Goal: Task Accomplishment & Management: Complete application form

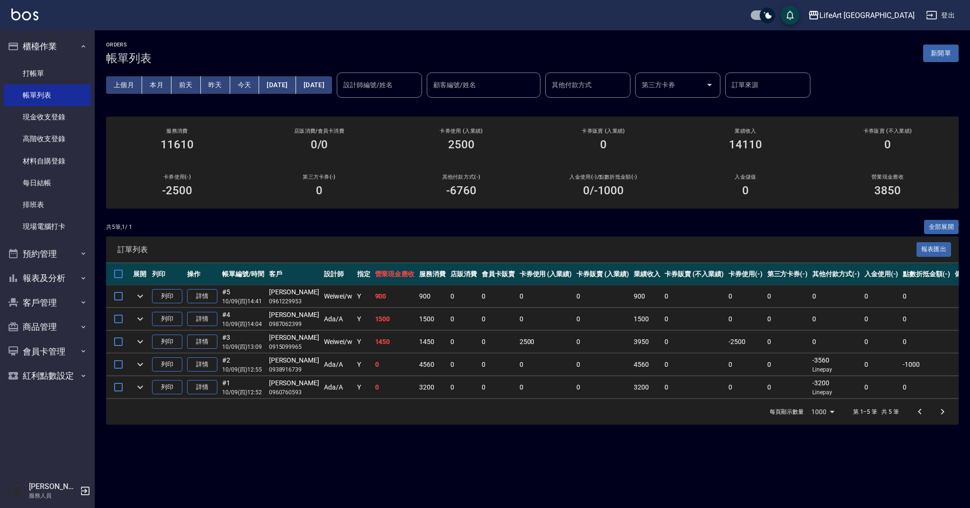
click at [936, 61] on button "新開單" at bounding box center [941, 54] width 36 height 18
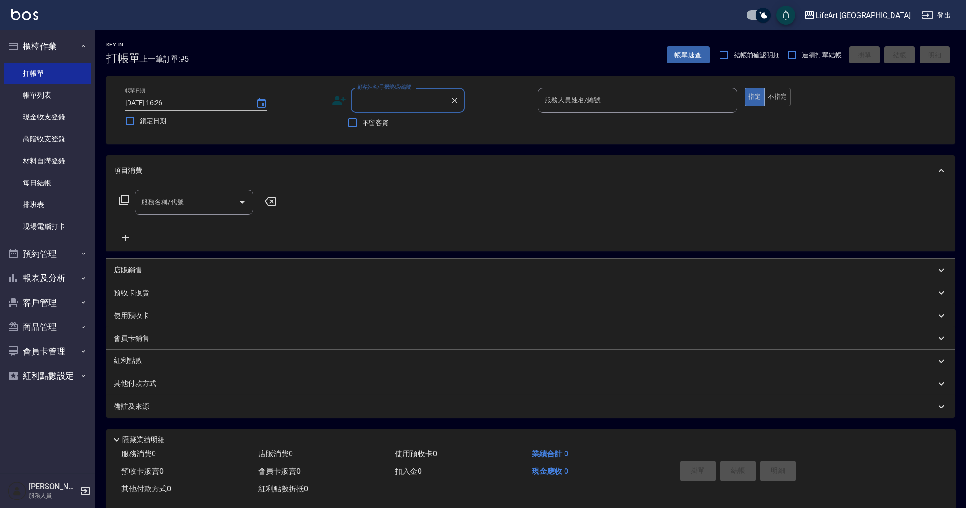
click at [380, 106] on input "顧客姓名/手機號碼/編號" at bounding box center [400, 100] width 91 height 17
click at [408, 122] on li "[PERSON_NAME]/0910196925/null" at bounding box center [408, 125] width 114 height 16
type input "[PERSON_NAME]/0910196925/null"
type input "Weiwei-w"
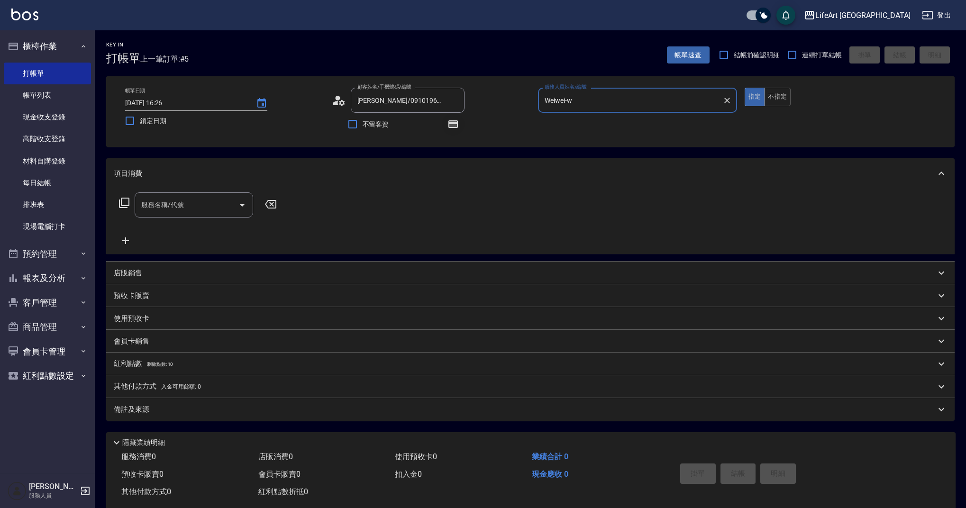
click at [454, 126] on icon "button" at bounding box center [453, 124] width 8 height 6
click at [205, 199] on input "服務名稱/代號" at bounding box center [187, 205] width 96 height 17
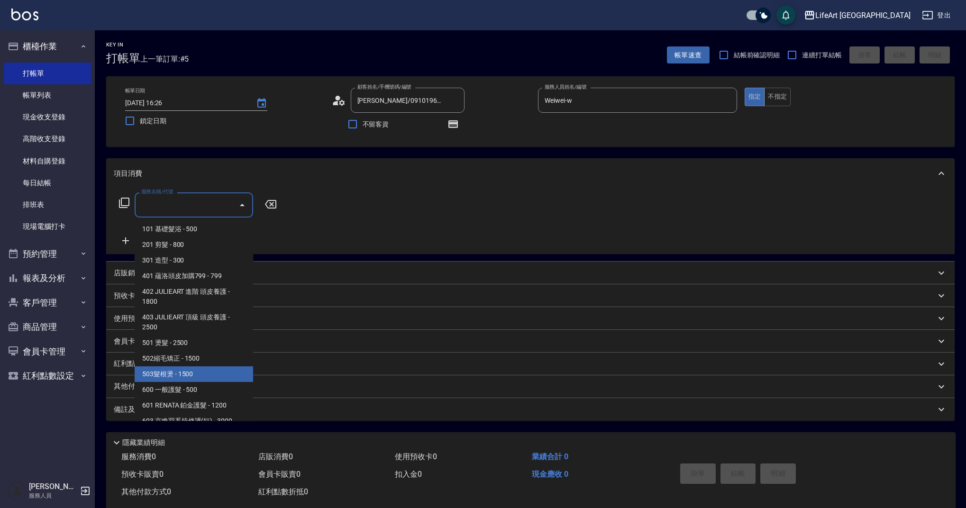
scroll to position [121, 0]
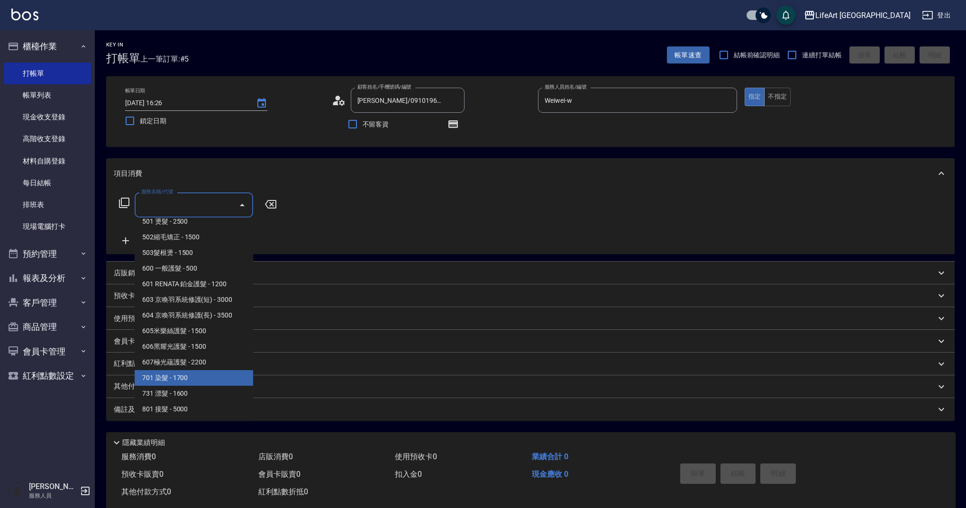
click at [202, 383] on span "701 染髮 - 1700" at bounding box center [194, 378] width 118 height 16
type input "701 染髮(701)"
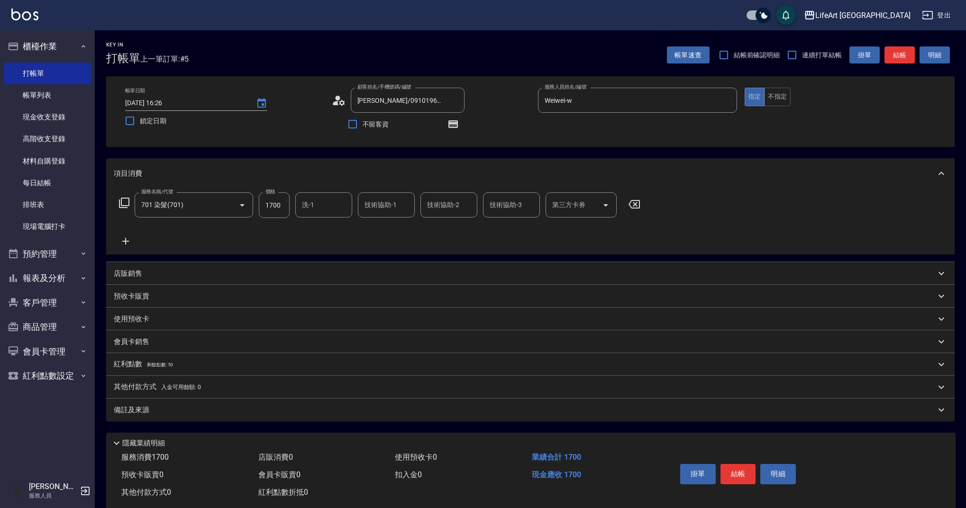
click at [125, 241] on icon at bounding box center [125, 241] width 7 height 7
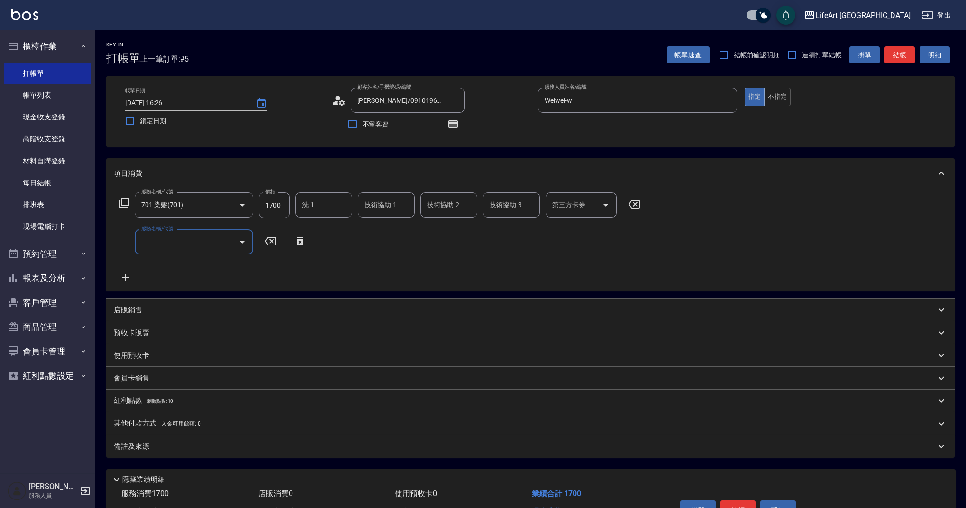
click at [185, 246] on input "服務名稱/代號" at bounding box center [187, 242] width 96 height 17
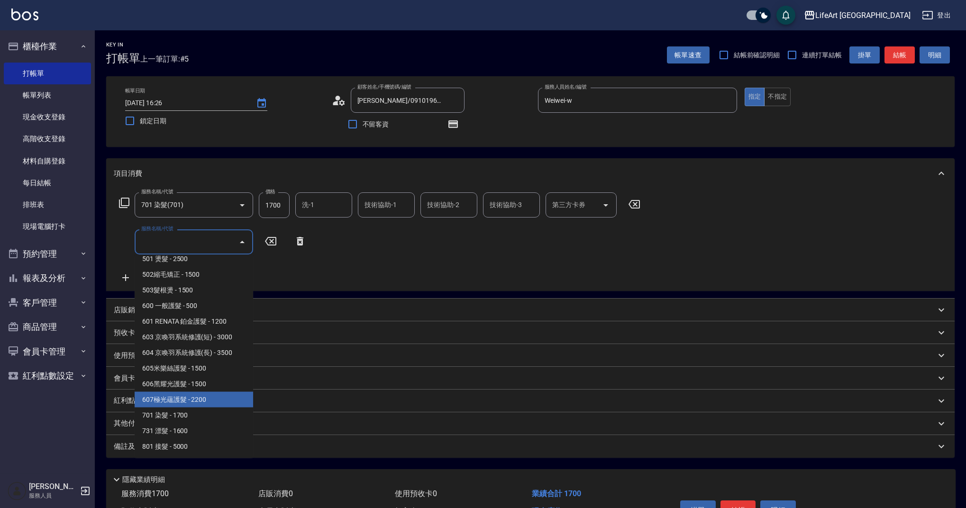
click at [231, 406] on span "607極光蘊護髮 - 2200" at bounding box center [194, 400] width 118 height 16
type input "607極光蘊護髮(607)"
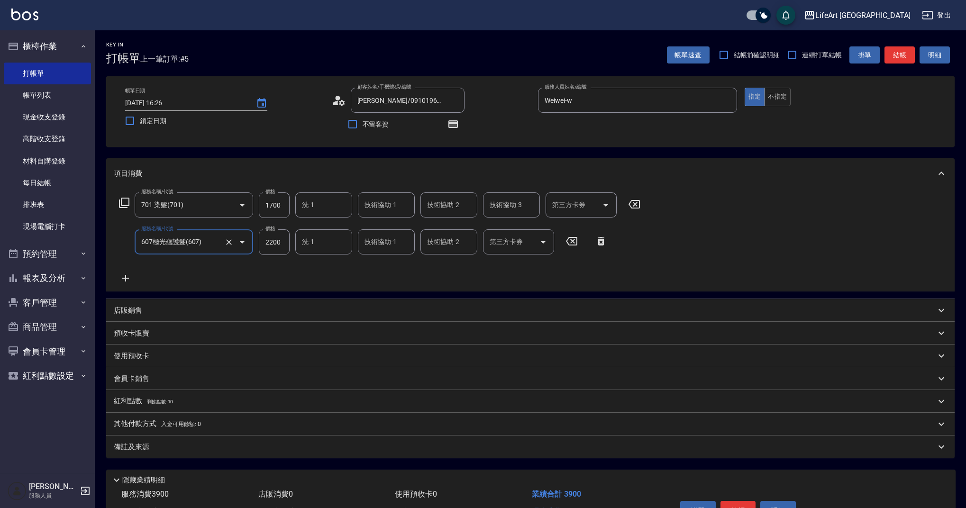
click at [273, 207] on input "1700" at bounding box center [274, 205] width 31 height 26
type input "2800"
click at [144, 314] on div "店販銷售" at bounding box center [525, 311] width 822 height 10
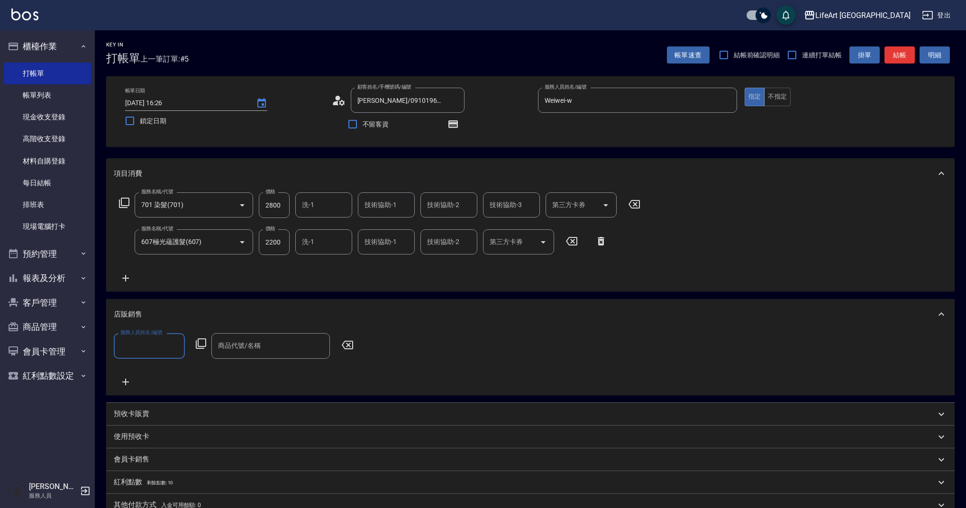
click at [144, 349] on input "服務人員姓名/編號" at bounding box center [149, 345] width 63 height 17
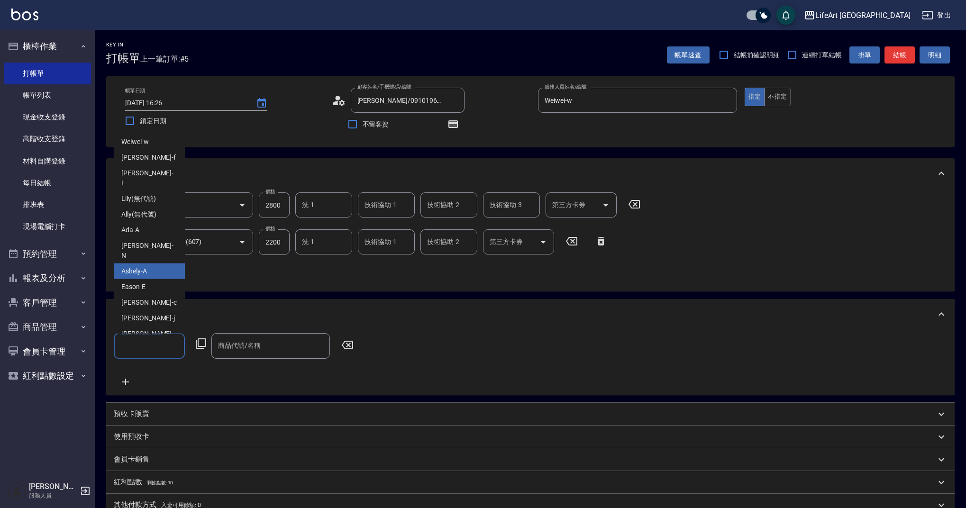
click at [150, 264] on div "Ashely -A" at bounding box center [149, 271] width 71 height 16
click at [153, 342] on input "Ashely-A" at bounding box center [142, 345] width 48 height 17
click at [159, 145] on div "Weiwei -w" at bounding box center [149, 142] width 71 height 16
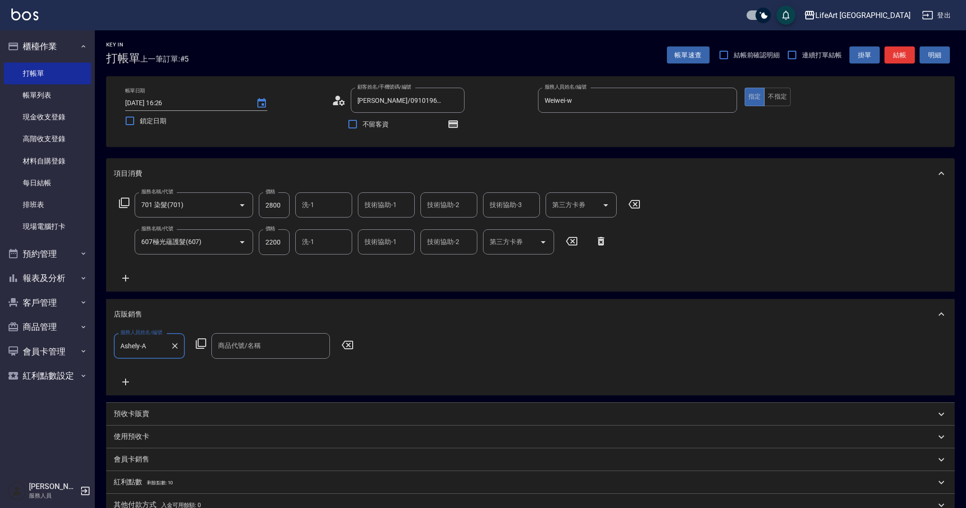
type input "Weiwei-w"
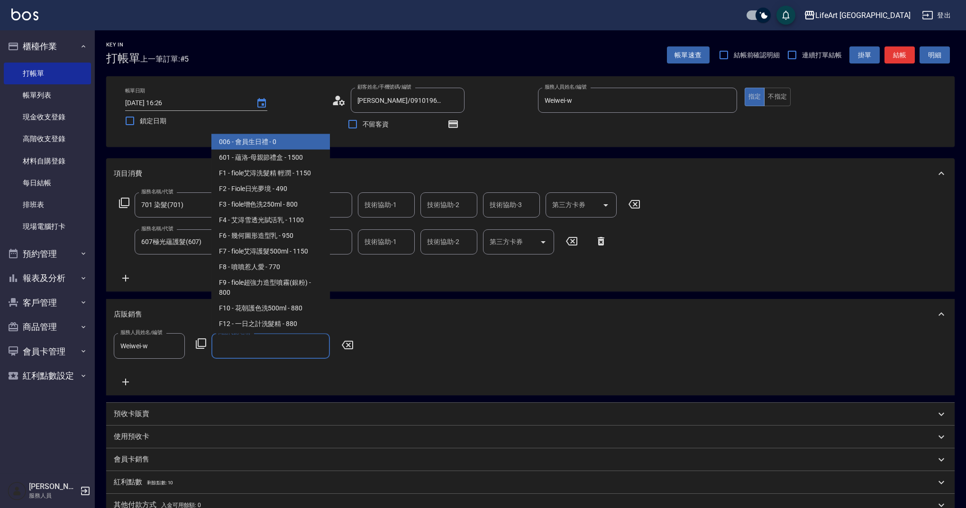
click at [256, 353] on input "商品代號/名稱" at bounding box center [271, 345] width 110 height 17
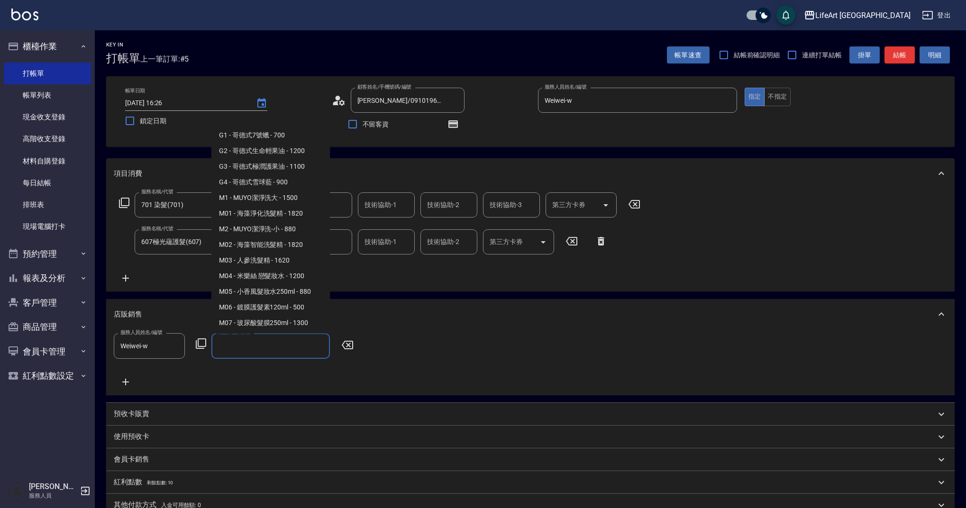
scroll to position [0, 0]
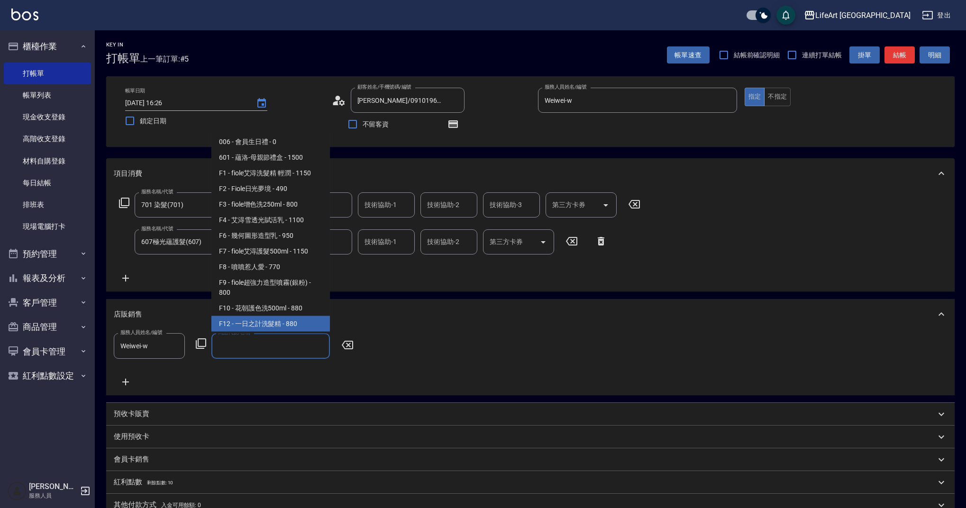
click at [282, 321] on span "F12 - 一日之計洗髮精 - 880" at bounding box center [270, 324] width 118 height 16
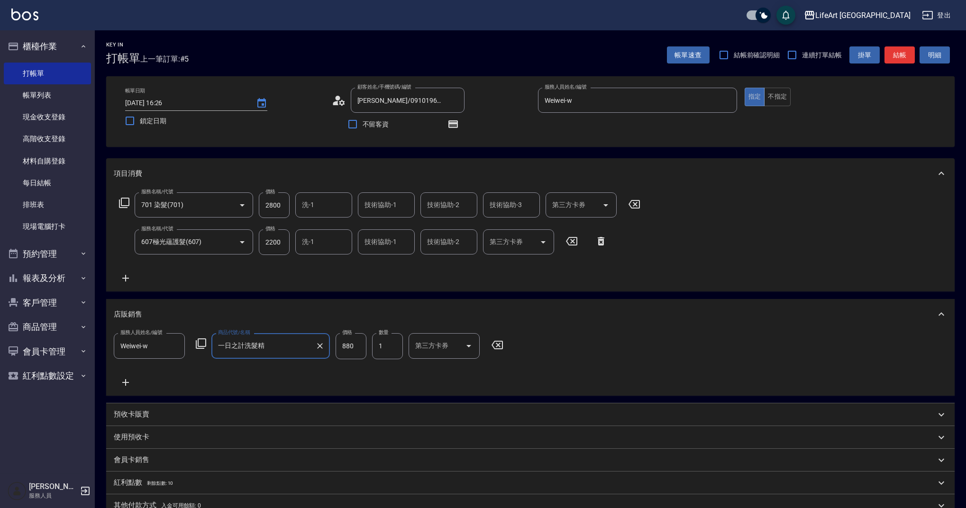
type input "一日之計洗髮精"
click at [358, 347] on input "880" at bounding box center [350, 346] width 31 height 26
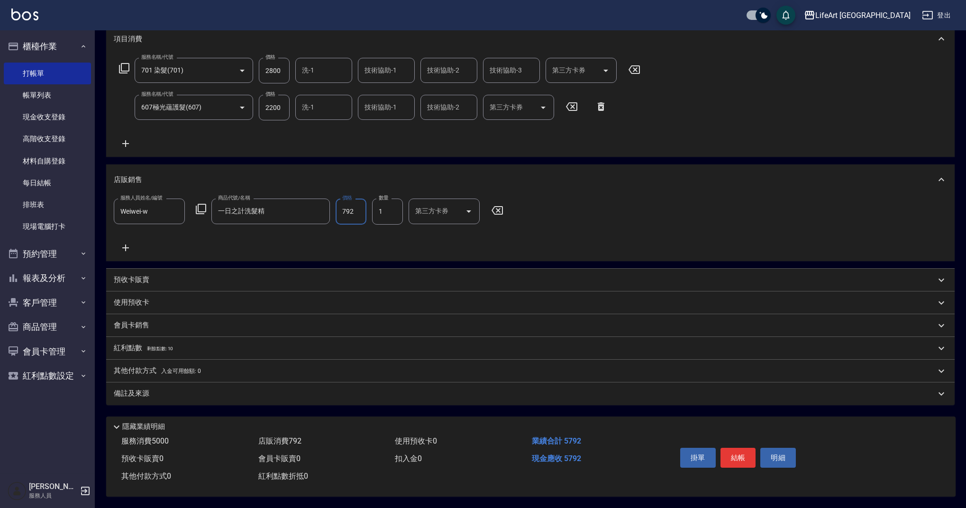
scroll to position [12, 0]
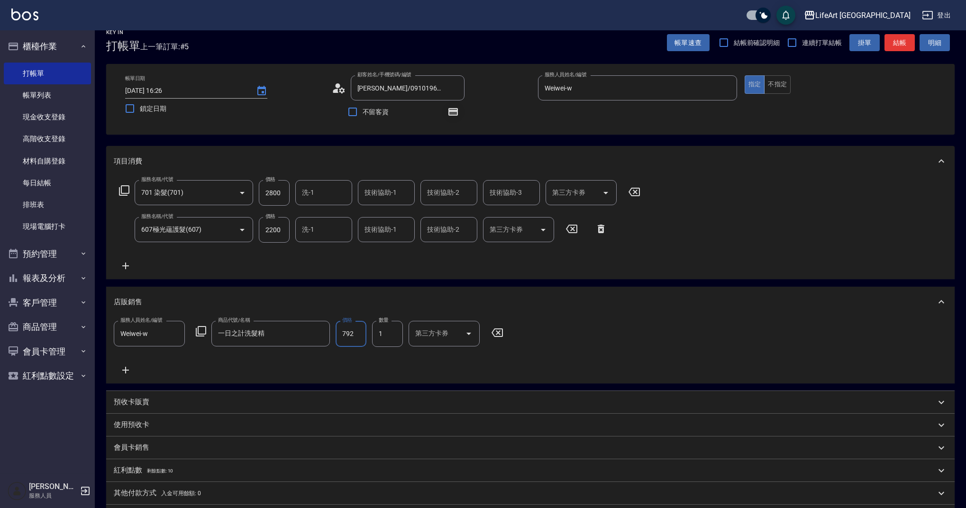
type input "792"
click at [450, 111] on icon "button" at bounding box center [452, 112] width 9 height 8
click at [454, 110] on icon "button" at bounding box center [452, 112] width 9 height 8
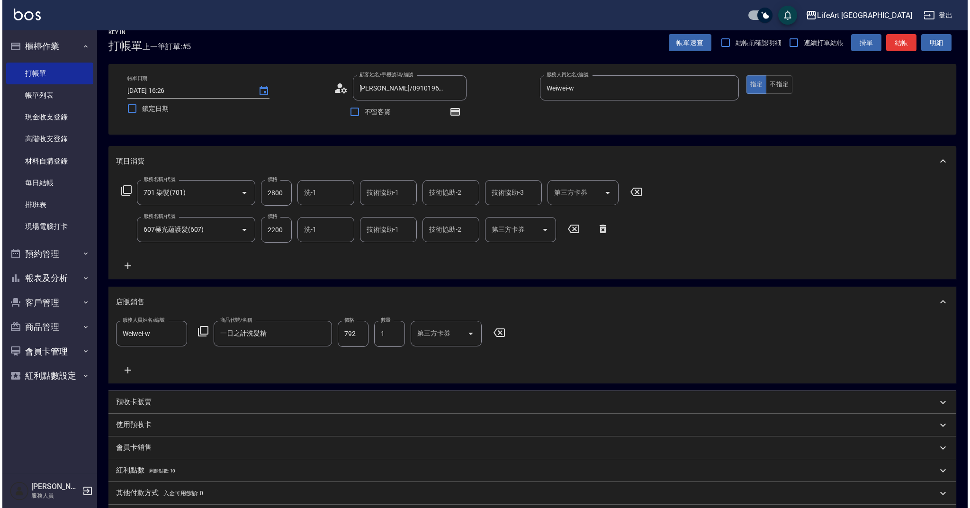
scroll to position [138, 0]
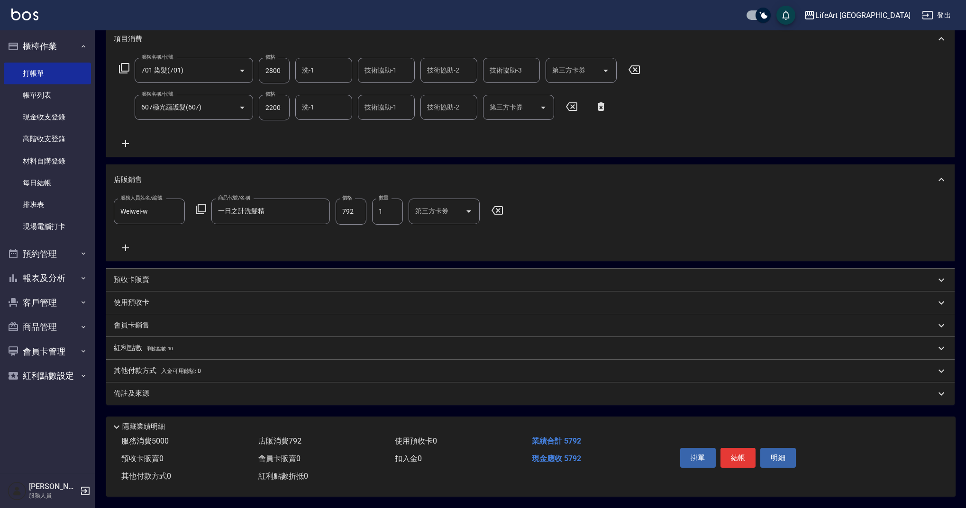
click at [202, 344] on div "紅利點數 剩餘點數: 10" at bounding box center [525, 348] width 822 height 10
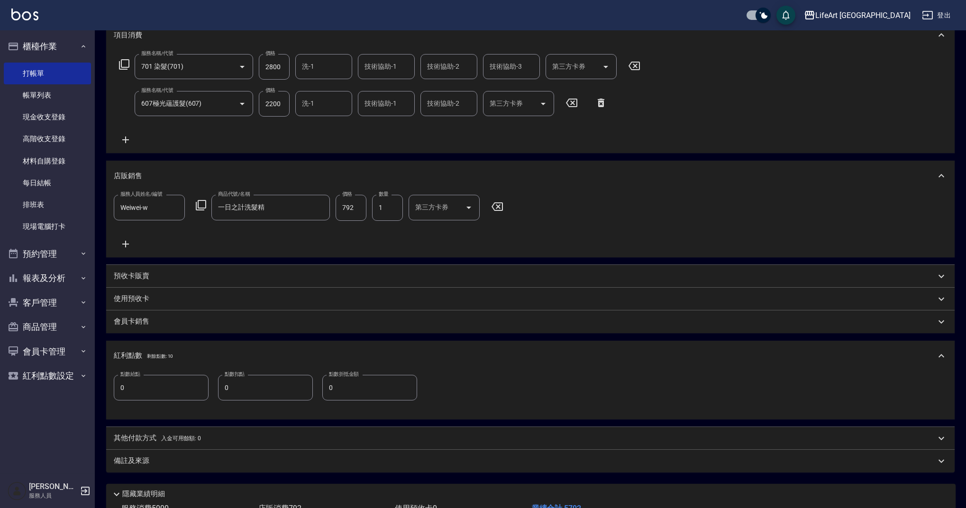
click at [178, 375] on input "0" at bounding box center [161, 388] width 95 height 26
click at [177, 376] on input "0" at bounding box center [161, 388] width 95 height 26
type input "11"
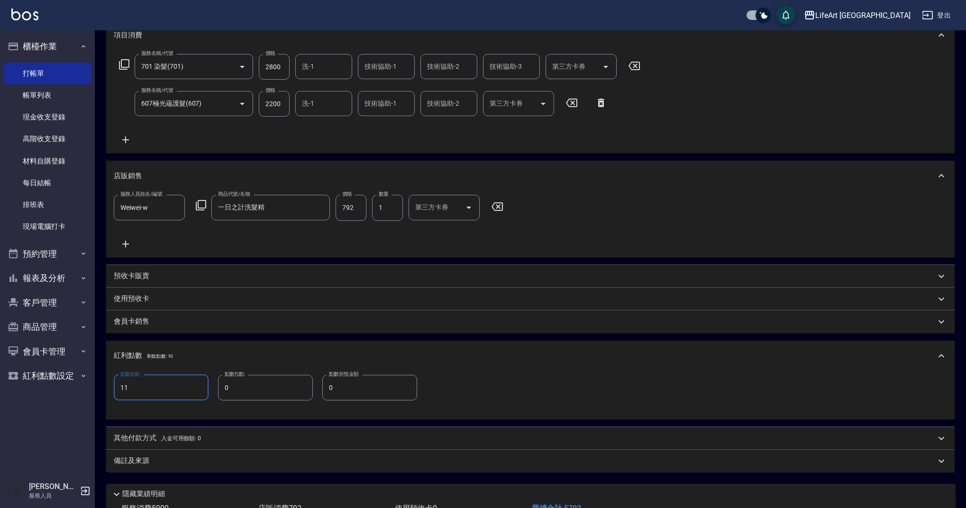
click at [189, 465] on div "備註及來源" at bounding box center [525, 461] width 822 height 10
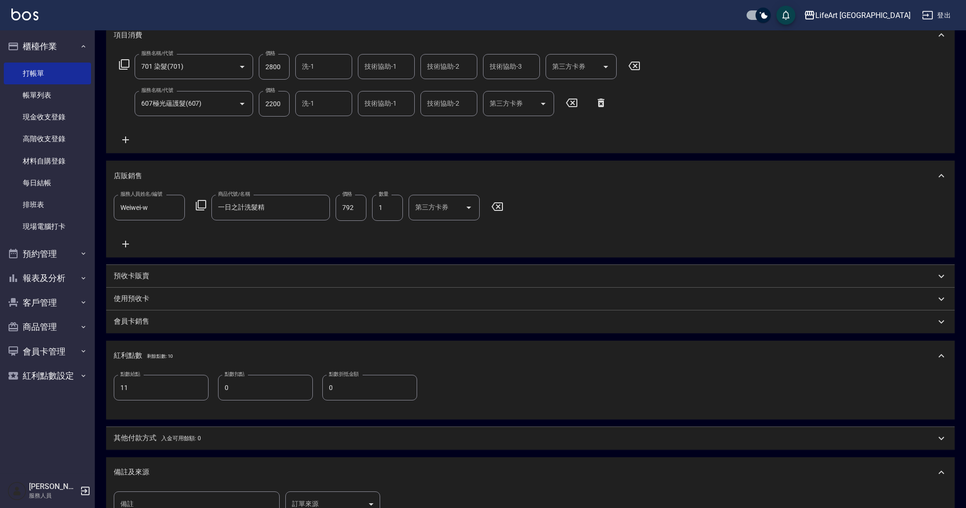
click at [351, 507] on body "LifeArt 蘆洲 登出 櫃檯作業 打帳單 帳單列表 現金收支登錄 高階收支登錄 材料自購登錄 每日結帳 排班表 現場電腦打卡 預約管理 預約管理 單日預約…" at bounding box center [483, 250] width 966 height 777
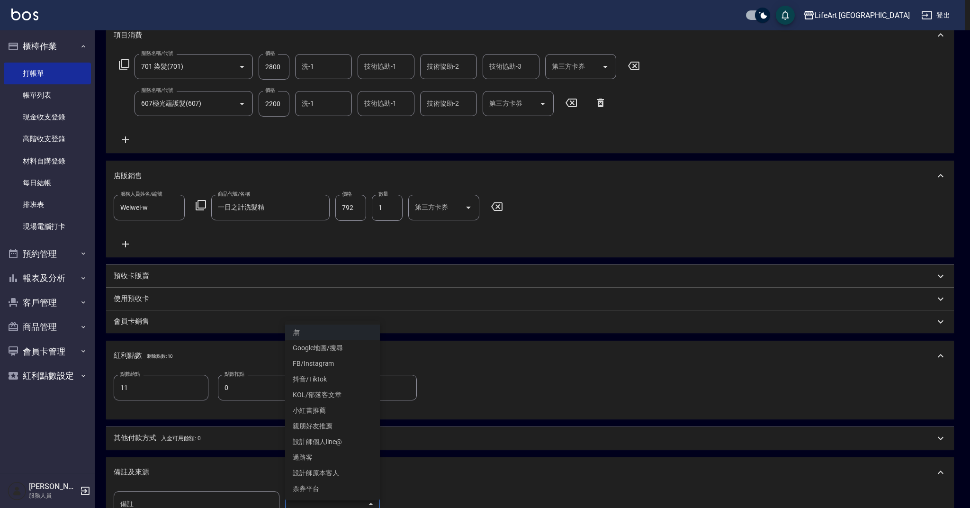
click at [346, 478] on li "設計師原本客人" at bounding box center [332, 473] width 95 height 16
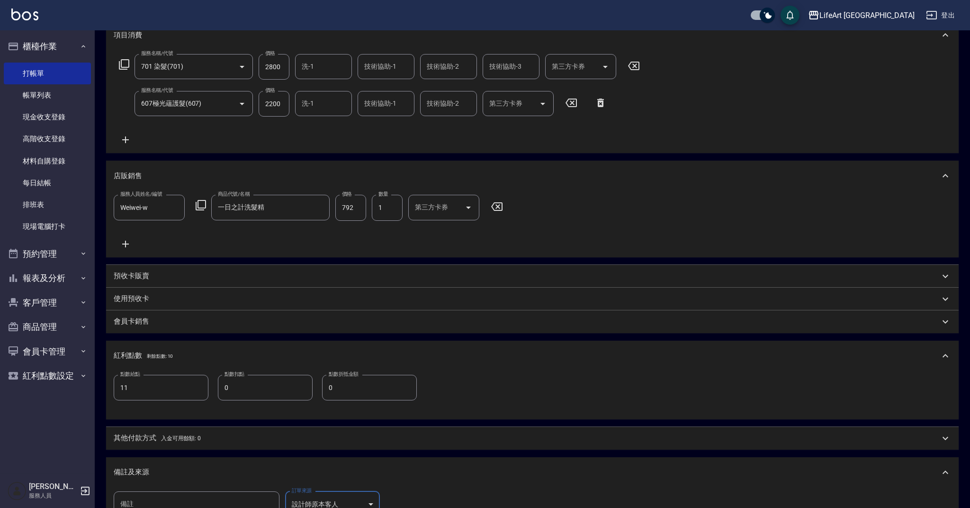
type input "設計師原本客人"
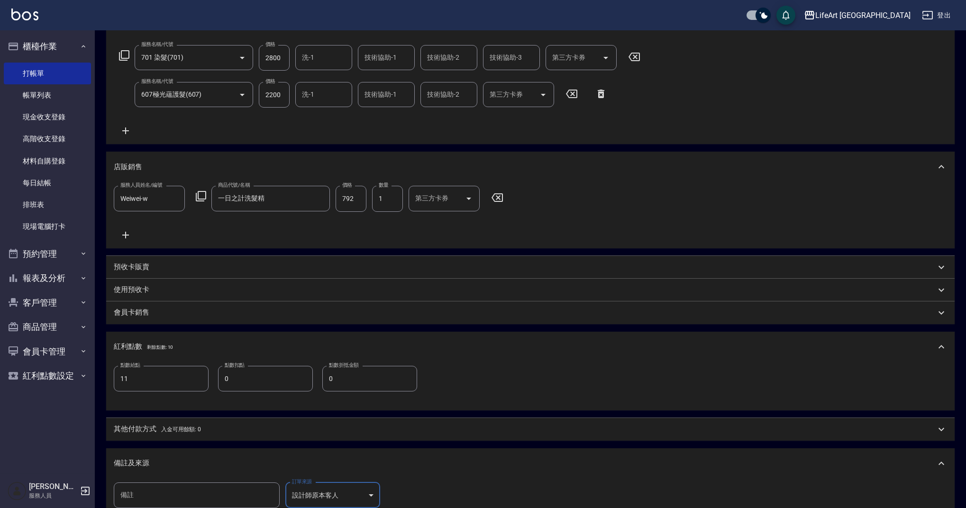
scroll to position [273, 0]
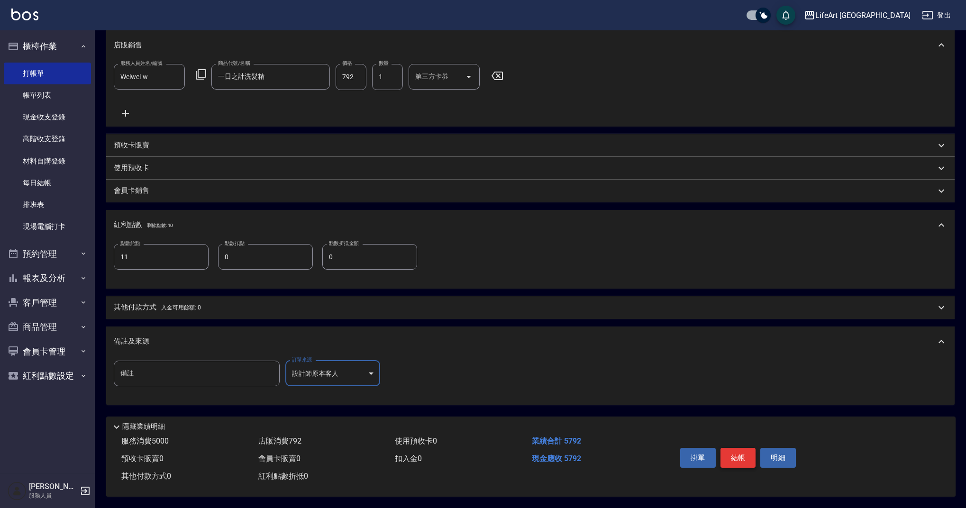
click at [744, 452] on button "結帳" at bounding box center [738, 458] width 36 height 20
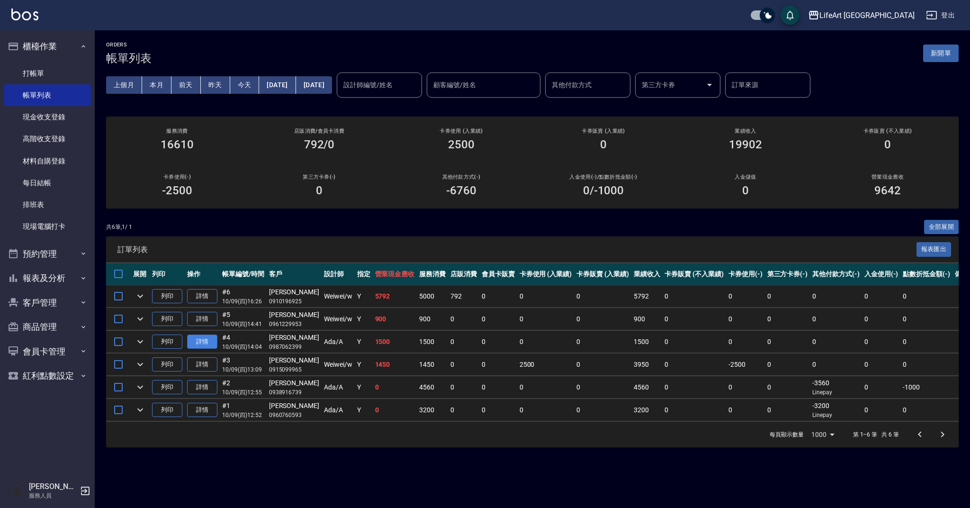
click at [198, 338] on link "詳情" at bounding box center [202, 341] width 30 height 15
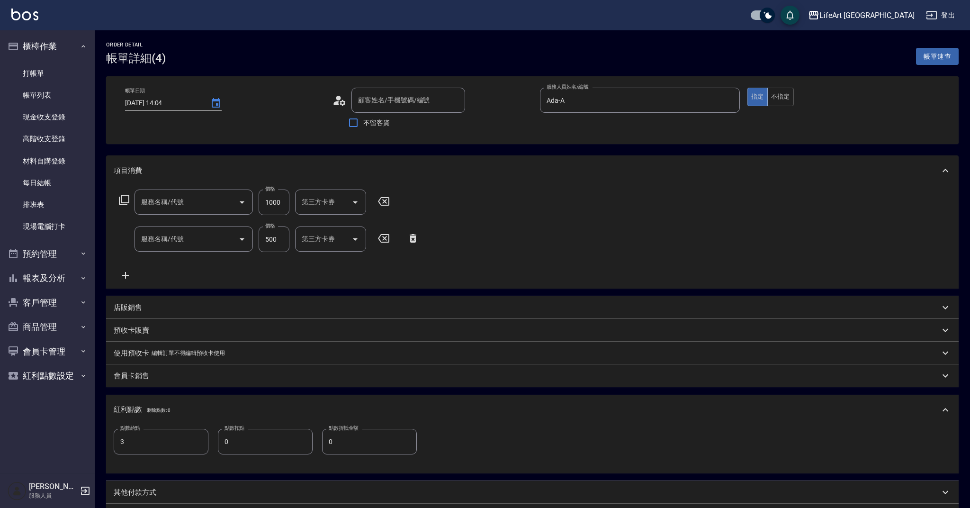
type input "[DATE] 14:04"
type input "Ada-A"
type input "3"
type input "[PERSON_NAME]/0987062399/"
type input "201 剪髮(201)"
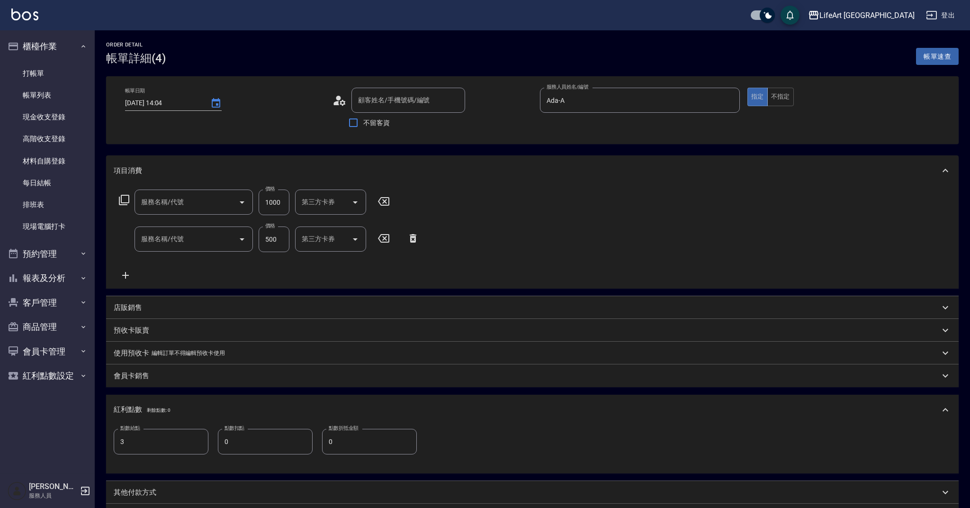
type input "101 基礎髮浴 (101)"
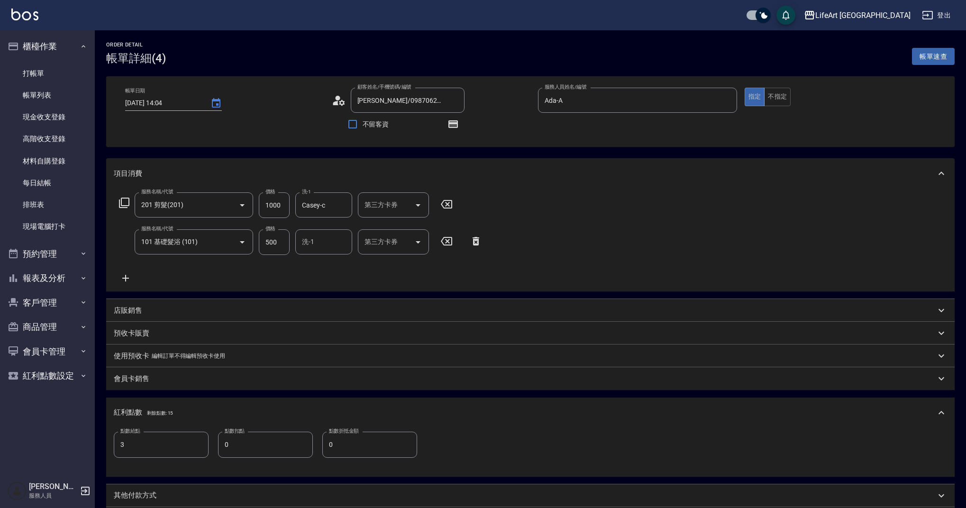
click at [143, 308] on div "店販銷售" at bounding box center [525, 311] width 822 height 10
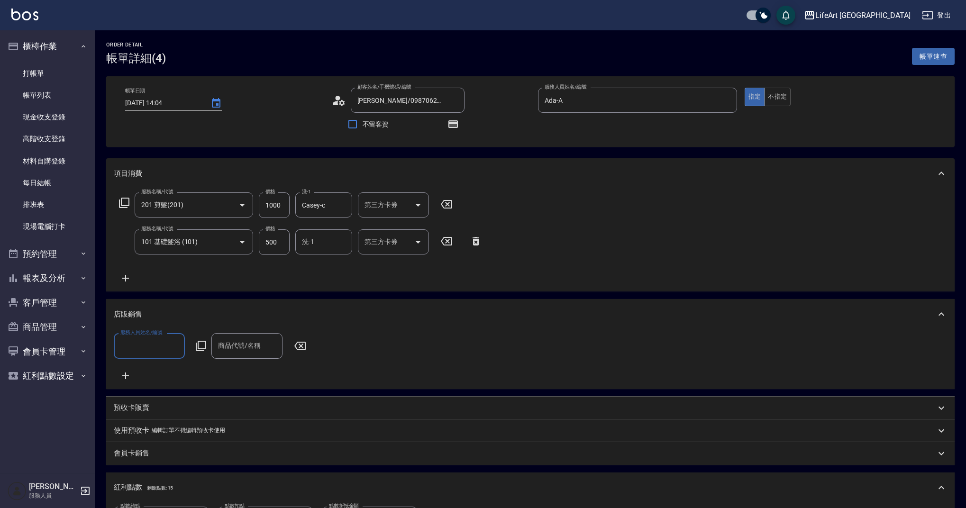
click at [154, 343] on input "服務人員姓名/編號" at bounding box center [149, 345] width 63 height 17
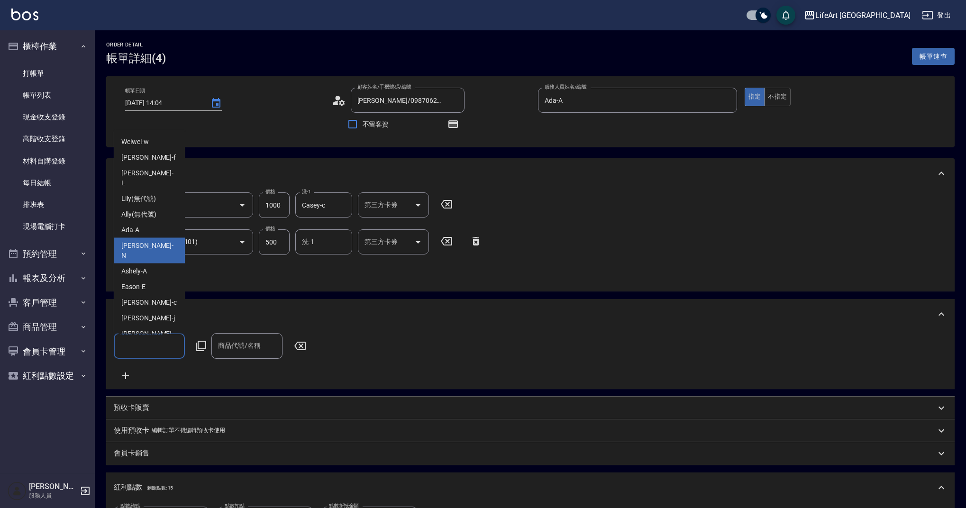
click at [139, 238] on div "[PERSON_NAME] -N" at bounding box center [149, 251] width 71 height 26
click at [156, 348] on input "[PERSON_NAME]-N" at bounding box center [142, 345] width 48 height 17
click at [139, 225] on span "Ada -A" at bounding box center [130, 230] width 18 height 10
type input "Ada-A"
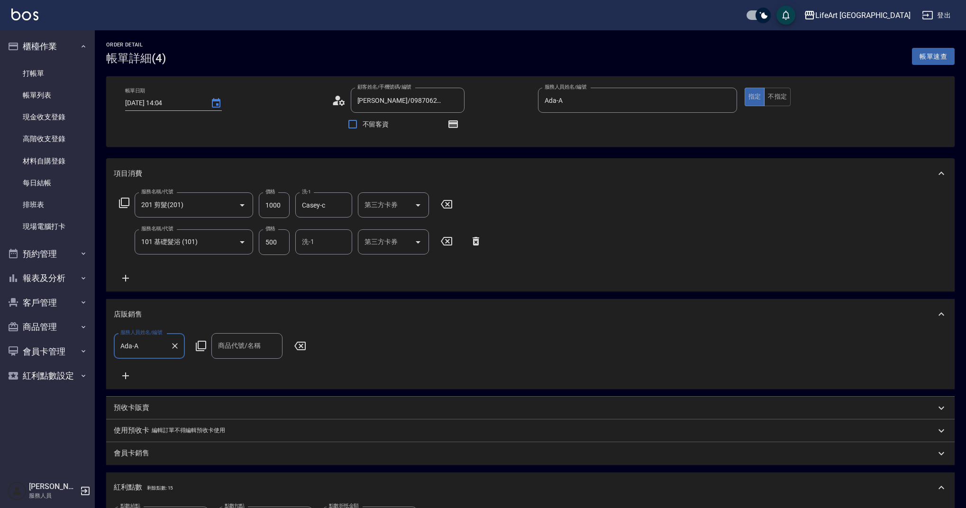
click at [124, 374] on icon at bounding box center [126, 375] width 24 height 11
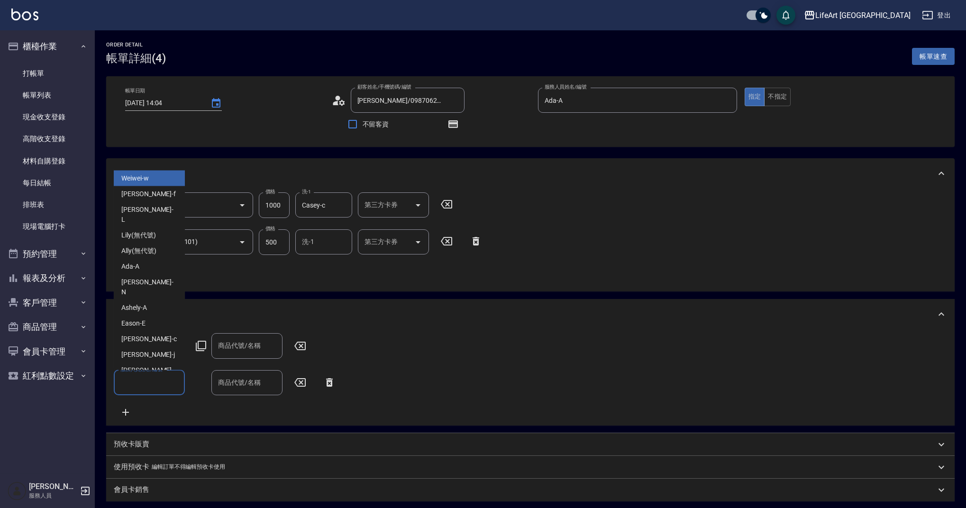
click at [149, 379] on input "服務人員姓名/編號" at bounding box center [149, 382] width 63 height 17
click at [141, 264] on div "Ada -A" at bounding box center [149, 267] width 71 height 16
type input "Ada-A"
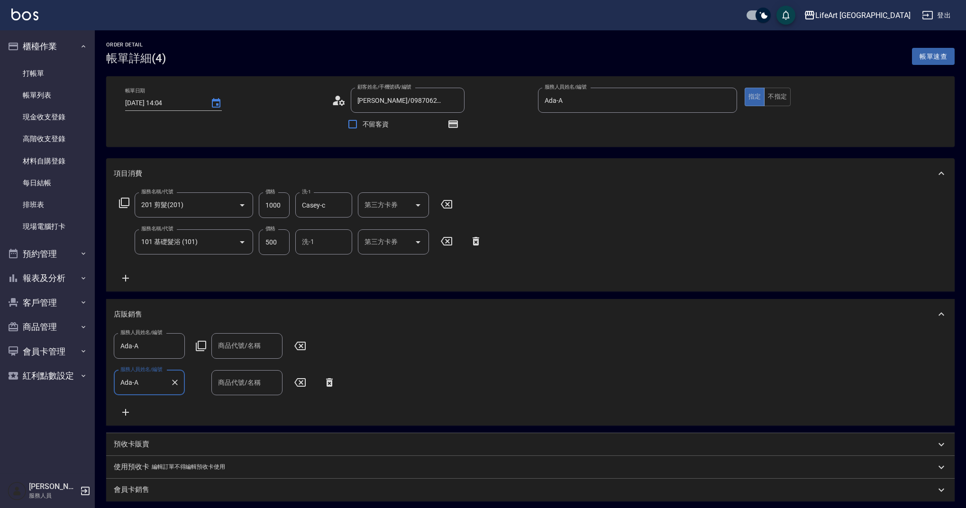
click at [258, 352] on input "商品代號/名稱" at bounding box center [247, 345] width 63 height 17
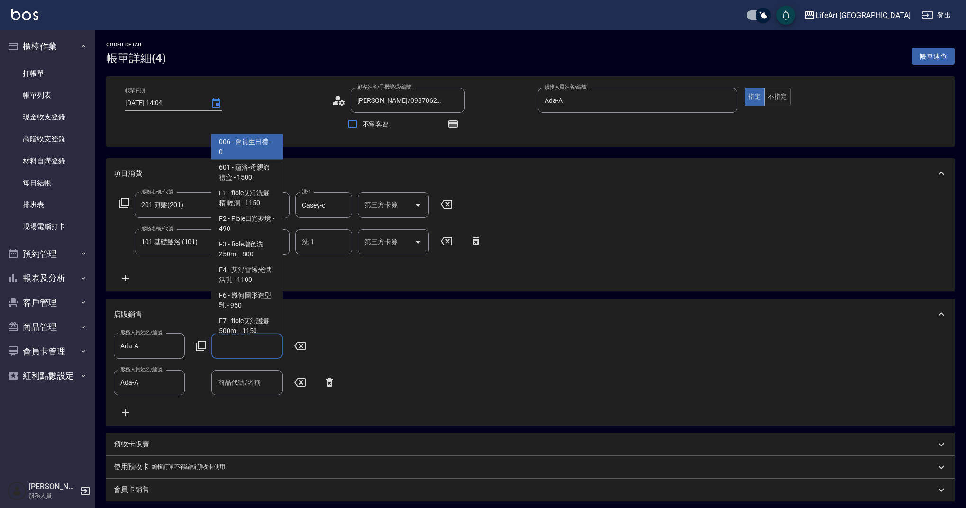
click at [244, 341] on input "商品代號/名稱" at bounding box center [247, 345] width 63 height 17
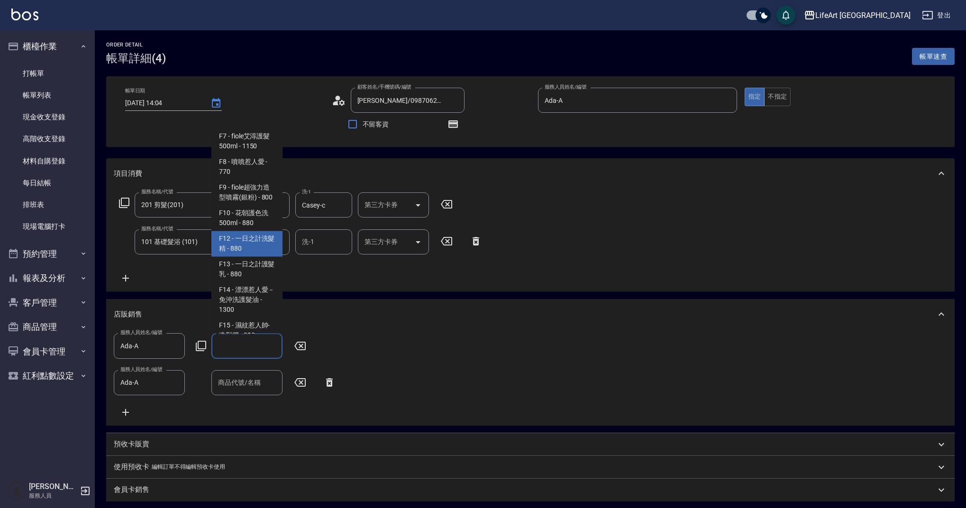
click at [255, 257] on span "F12 - 一日之計洗髮精 - 880" at bounding box center [246, 244] width 71 height 26
type input "一日之計洗髮精"
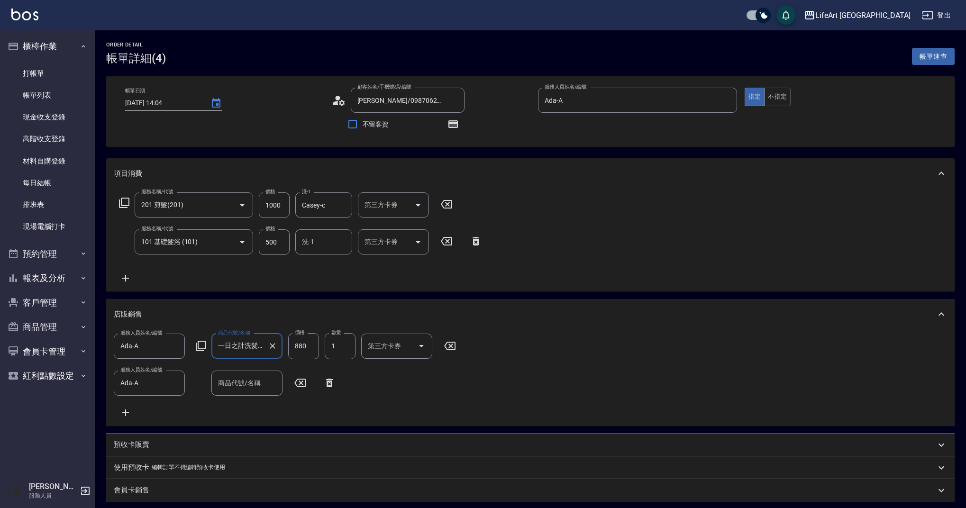
click at [256, 395] on div "商品代號/名稱" at bounding box center [246, 382] width 71 height 25
click at [248, 384] on input "商品代號/名稱" at bounding box center [247, 383] width 63 height 17
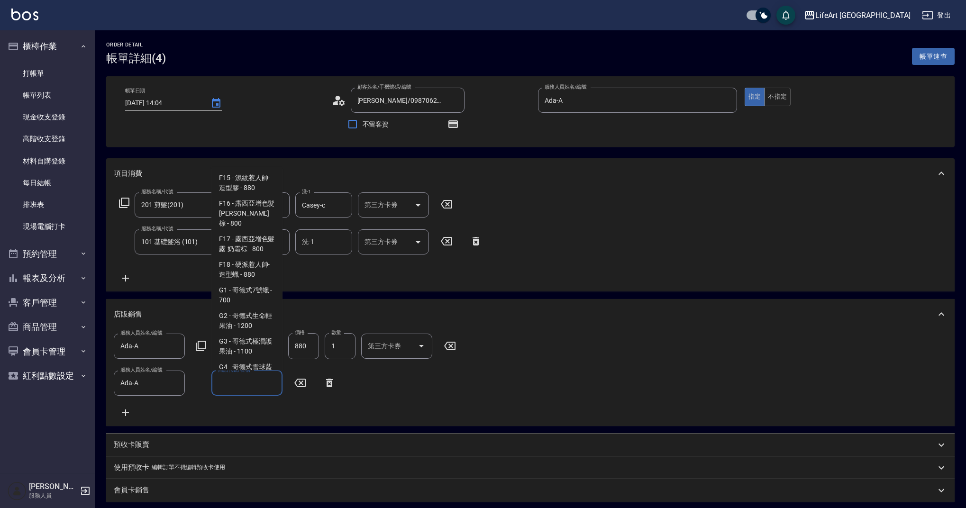
scroll to position [553, 0]
click at [254, 219] on span "M1 - MUYO潔淨洗大 - 1500" at bounding box center [246, 214] width 71 height 26
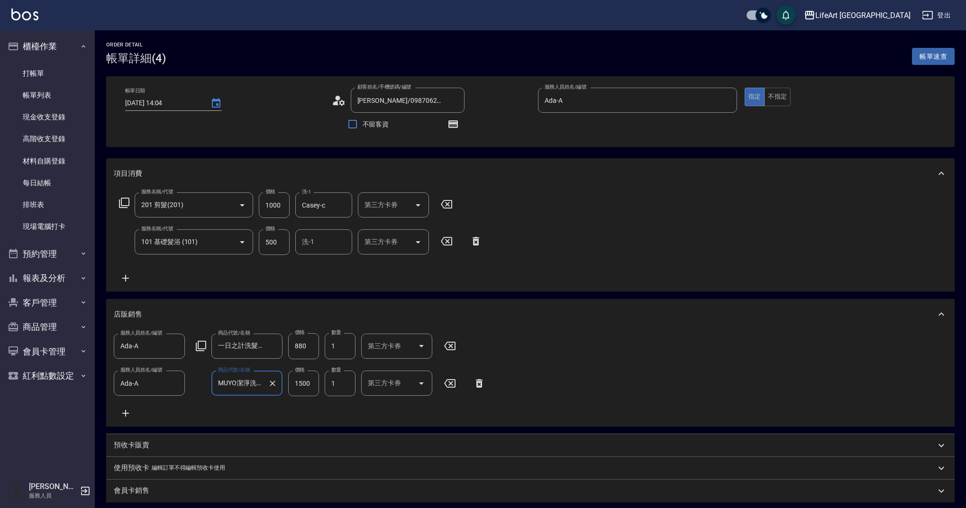
type input "MUYO潔淨洗大"
click at [307, 380] on input "1500" at bounding box center [303, 383] width 31 height 26
type input "1350"
click at [312, 334] on input "880" at bounding box center [303, 346] width 31 height 26
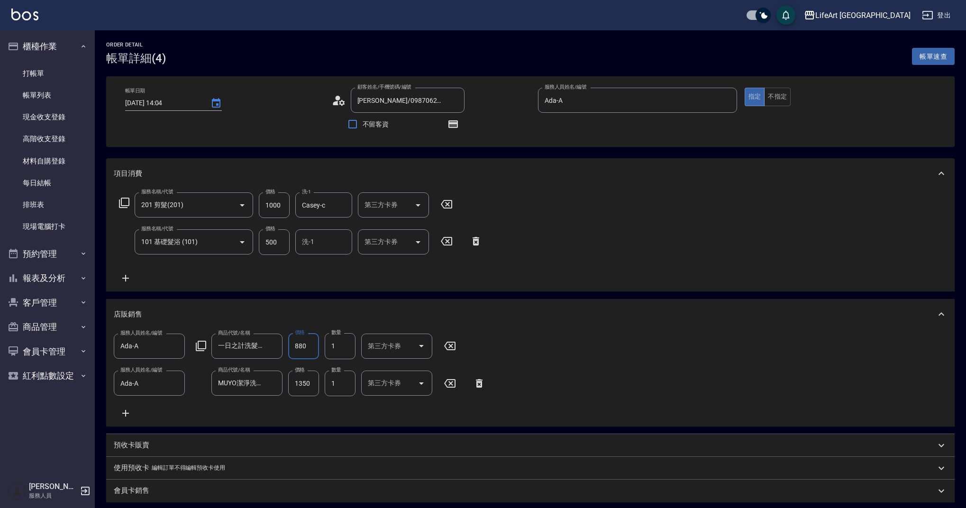
click at [312, 334] on input "880" at bounding box center [303, 346] width 31 height 26
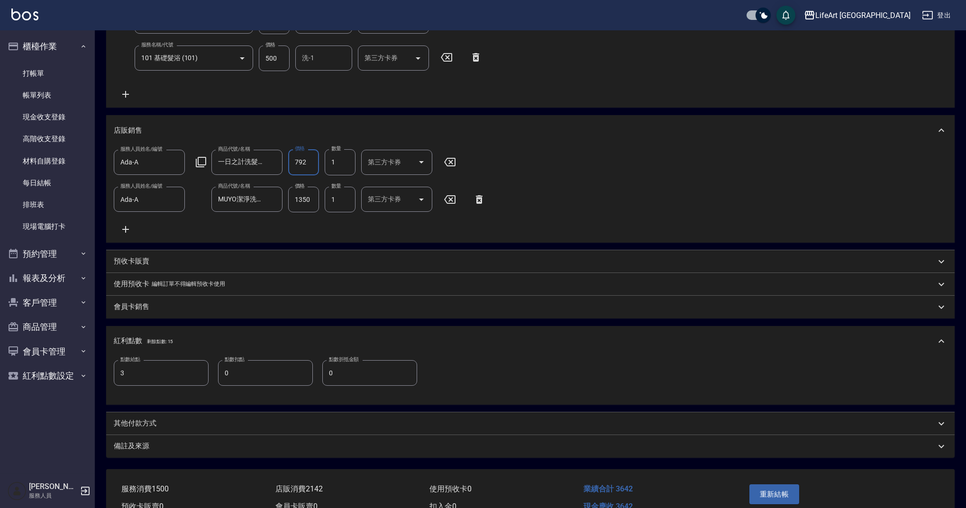
scroll to position [243, 0]
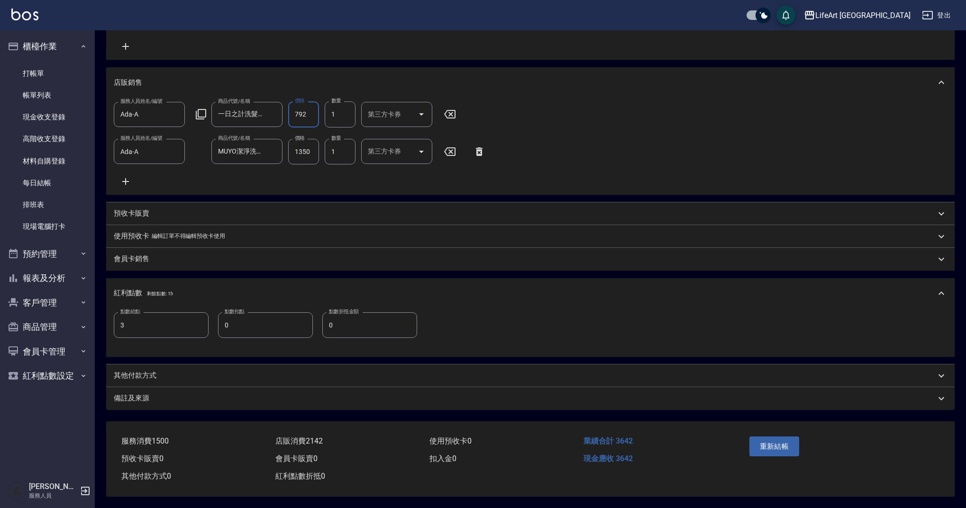
type input "792"
click at [168, 393] on div "備註及來源" at bounding box center [525, 398] width 822 height 10
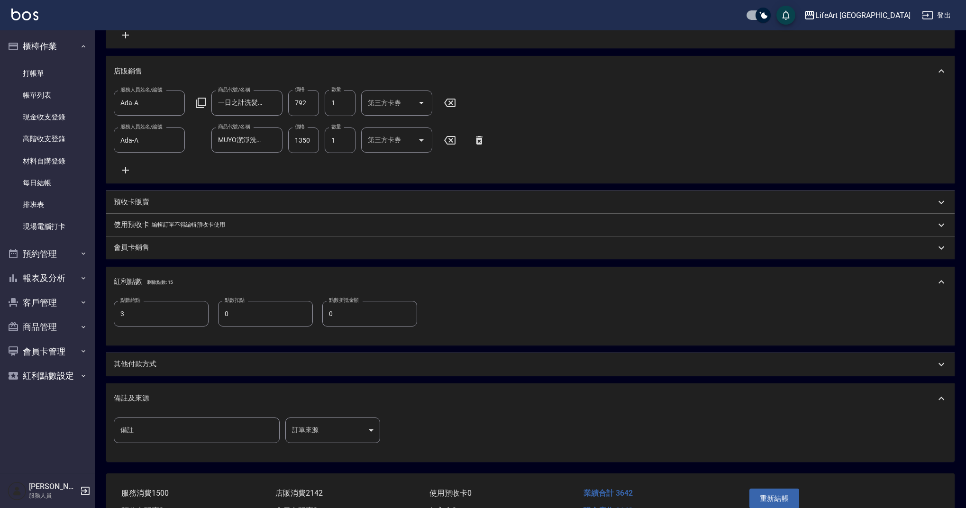
click at [172, 326] on input "3" at bounding box center [161, 314] width 95 height 26
type input "7"
click at [184, 439] on input "備註" at bounding box center [197, 430] width 166 height 26
type input "護色洗"
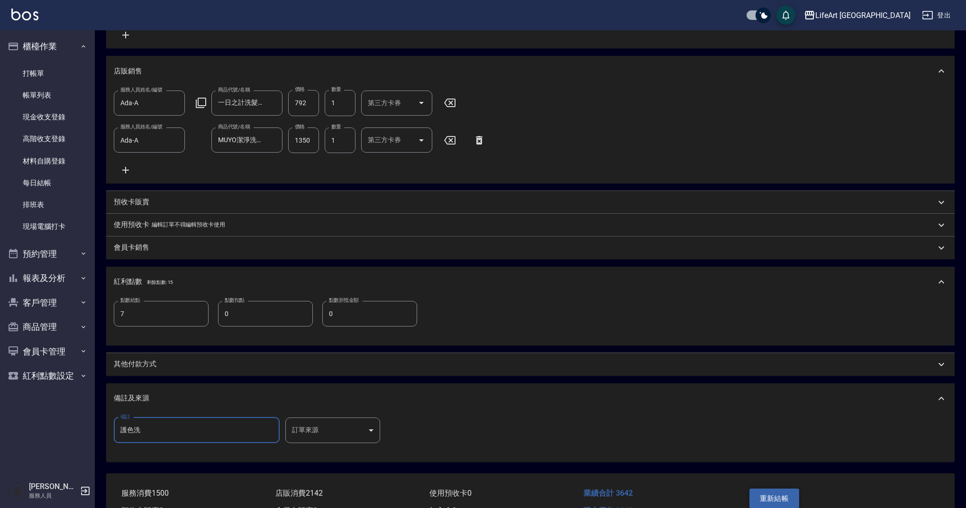
click at [788, 507] on button "重新結帳" at bounding box center [774, 498] width 50 height 20
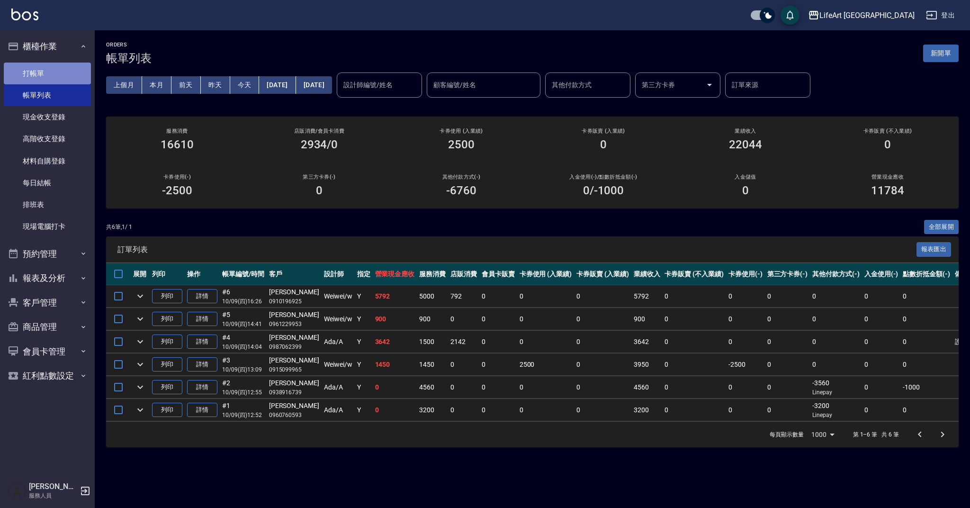
click at [72, 70] on link "打帳單" at bounding box center [47, 74] width 87 height 22
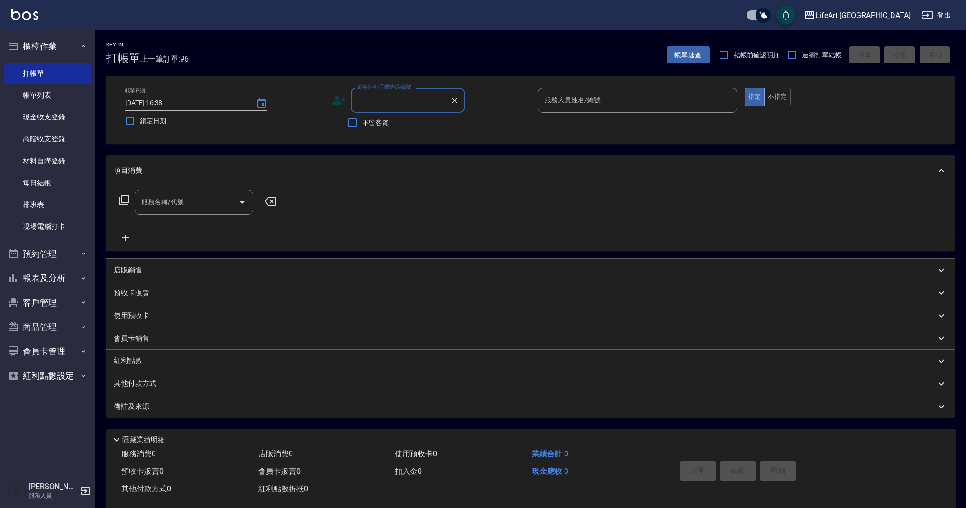
click at [378, 98] on input "顧客姓名/手機號碼/編號" at bounding box center [400, 100] width 91 height 17
click at [370, 121] on li "洪毅騰/0913597517/" at bounding box center [408, 125] width 114 height 16
type input "洪毅騰/0913597517/"
type input "Weiwei-w"
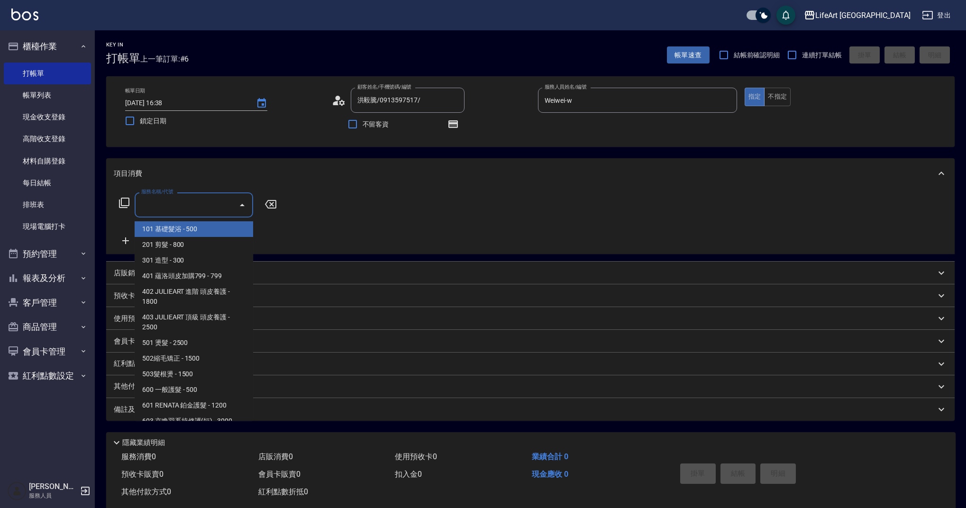
click at [196, 207] on input "服務名稱/代號" at bounding box center [187, 205] width 96 height 17
click at [179, 247] on span "201 剪髮 - 800" at bounding box center [194, 245] width 118 height 16
type input "201 剪髮(201)"
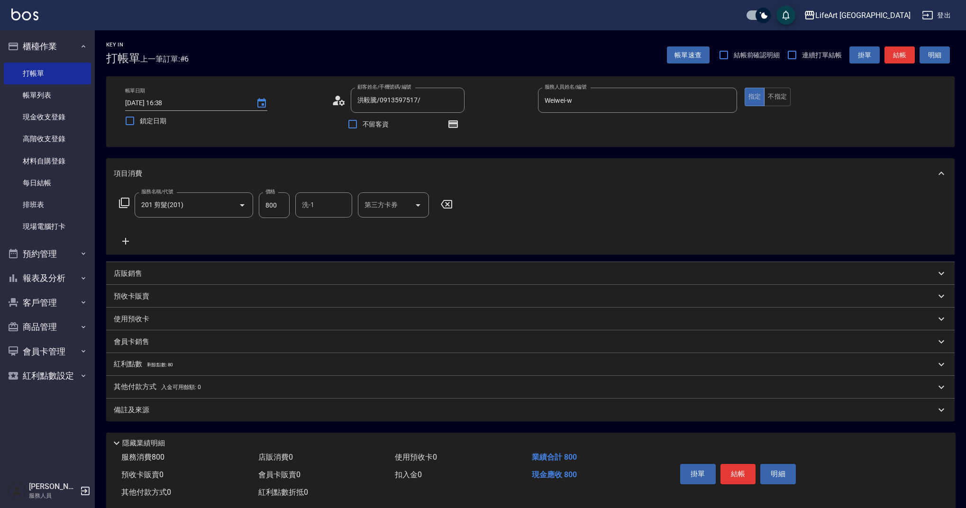
click at [129, 242] on icon at bounding box center [126, 240] width 24 height 11
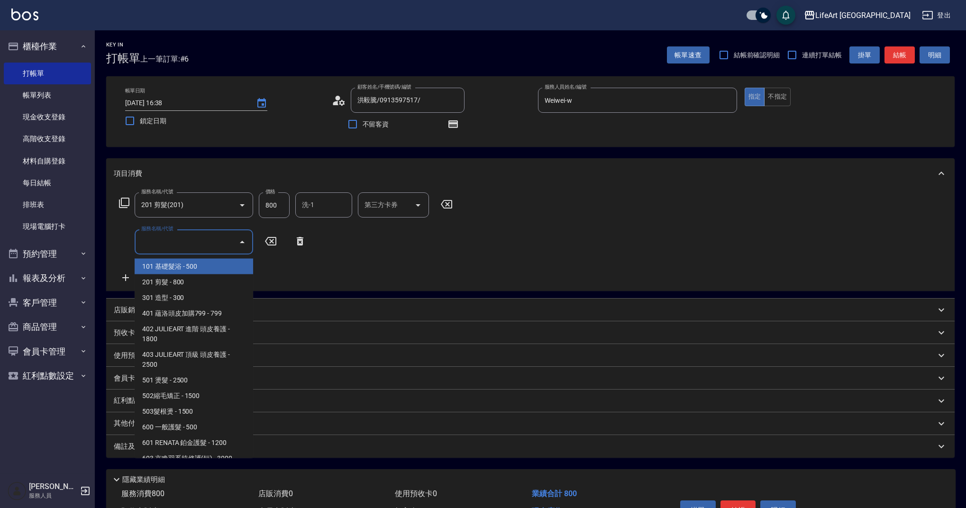
click at [158, 242] on input "服務名稱/代號" at bounding box center [187, 242] width 96 height 17
click at [186, 278] on span "201 剪髮 - 800" at bounding box center [194, 282] width 118 height 16
type input "201 剪髮(201)"
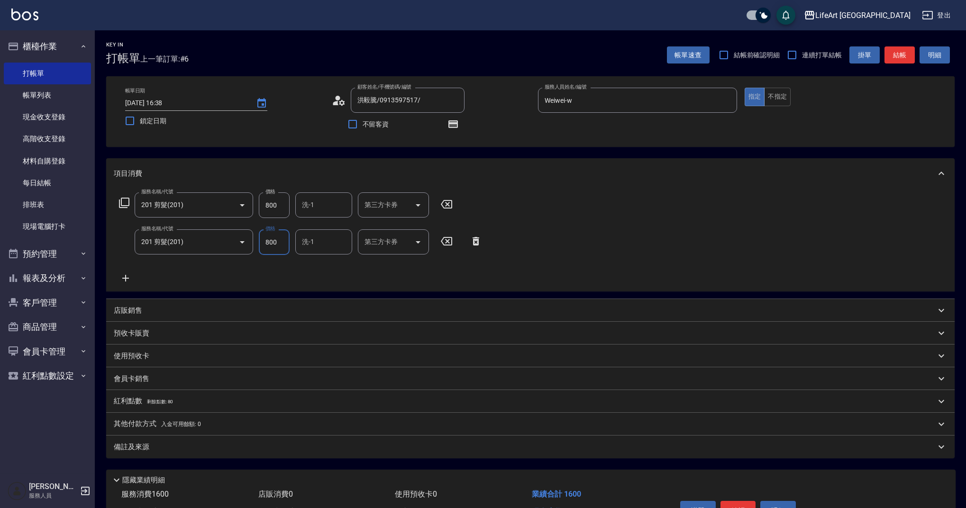
click at [253, 242] on div "服務名稱/代號 201 剪髮(201) 服務名稱/代號 價格 800 價格 洗-1 洗-1 第三方卡券 第三方卡券" at bounding box center [301, 242] width 374 height 26
type input "1200"
drag, startPoint x: 287, startPoint y: 206, endPoint x: 262, endPoint y: 200, distance: 25.2
click at [262, 200] on input "800" at bounding box center [274, 205] width 31 height 26
type input "900"
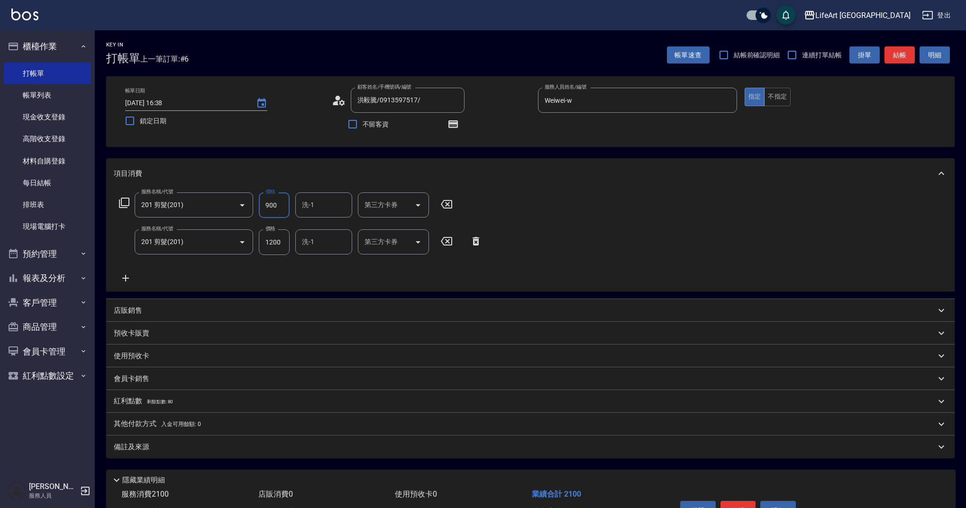
click at [335, 199] on input "洗-1" at bounding box center [323, 205] width 48 height 17
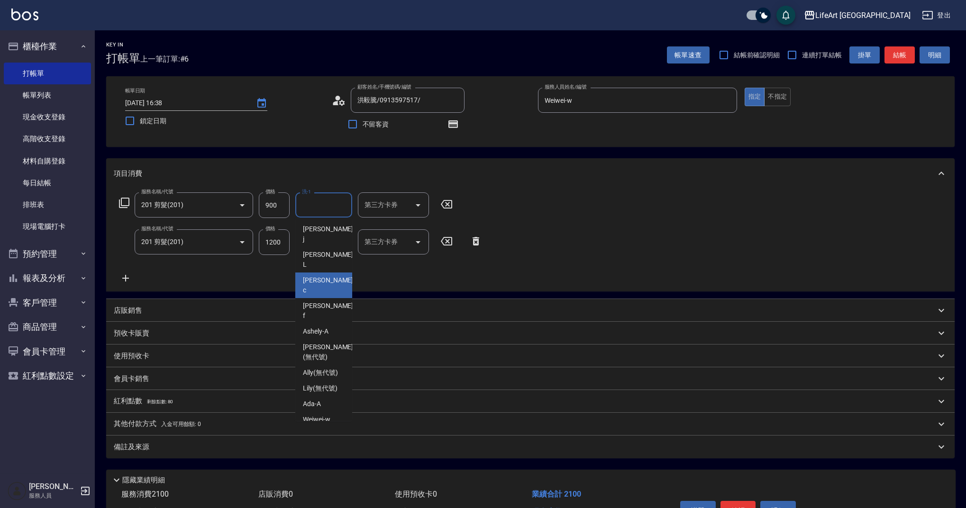
click at [310, 275] on span "Casey -c" at bounding box center [329, 285] width 52 height 20
type input "Casey-c"
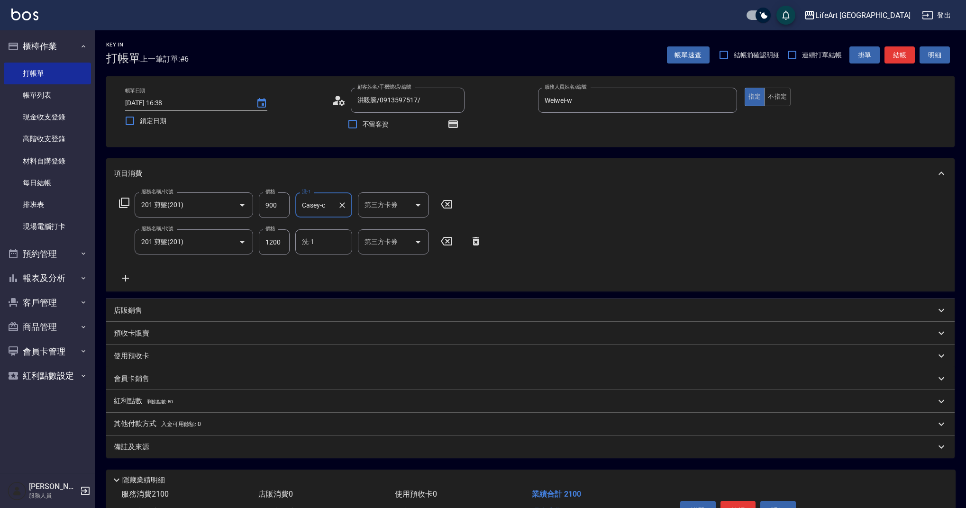
click at [312, 238] on div "洗-1 洗-1" at bounding box center [323, 241] width 57 height 25
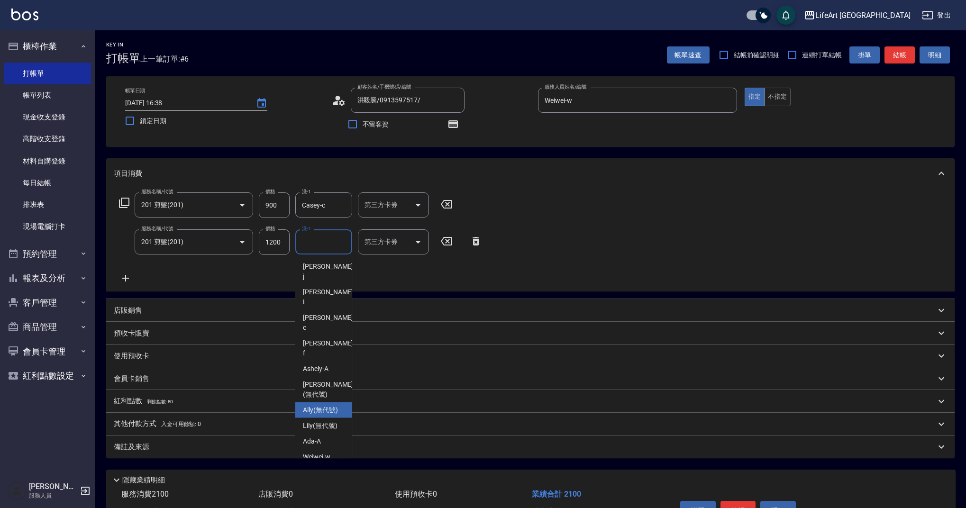
click at [315, 405] on span "Ally (無代號)" at bounding box center [320, 410] width 35 height 10
type input "Ally(無代號)"
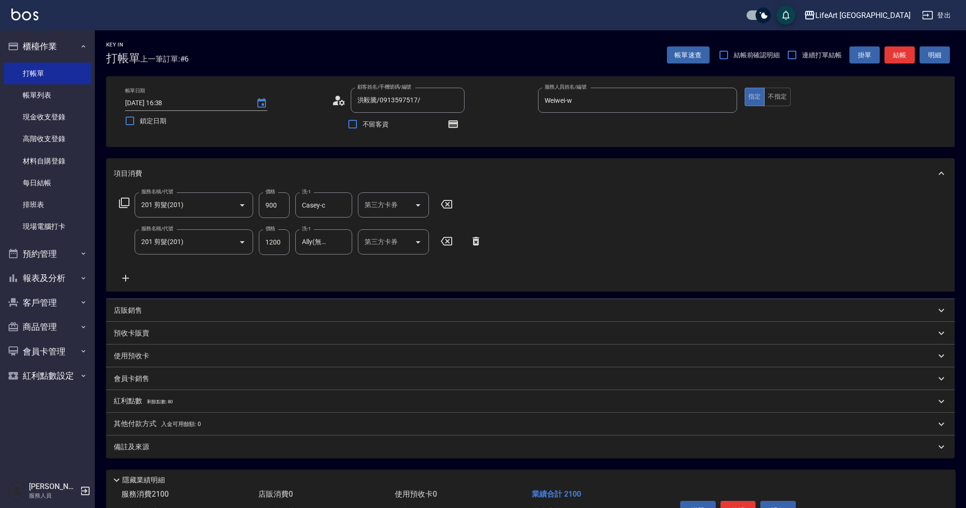
click at [136, 400] on p "紅利點數 剩餘點數: 80" at bounding box center [143, 401] width 59 height 10
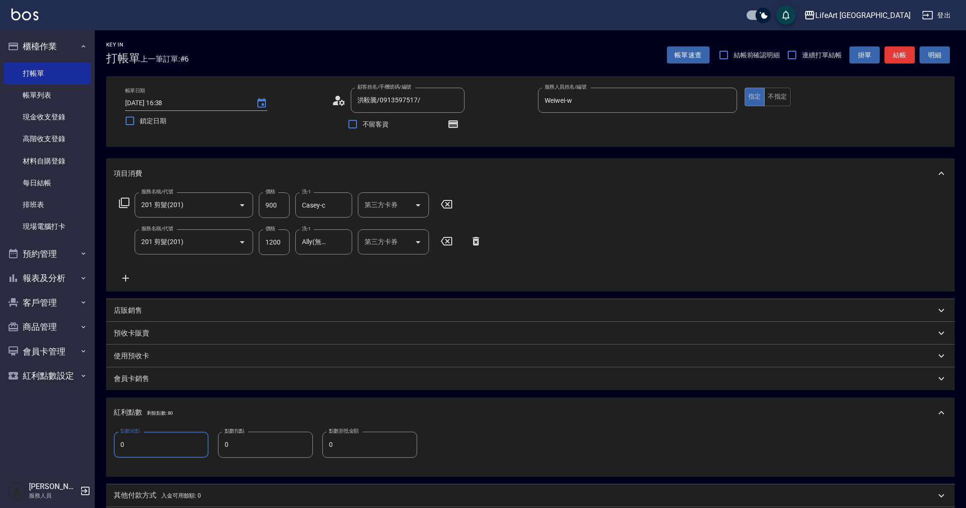
drag, startPoint x: 127, startPoint y: 447, endPoint x: 108, endPoint y: 443, distance: 19.2
click at [108, 443] on div "點數給點 0 點數給點 點數扣點 0 點數扣點 點數折抵金額 0 點數折抵金額" at bounding box center [530, 452] width 848 height 48
type input "4"
drag, startPoint x: 461, startPoint y: 128, endPoint x: 455, endPoint y: 126, distance: 6.9
click at [459, 128] on button "button" at bounding box center [453, 124] width 23 height 23
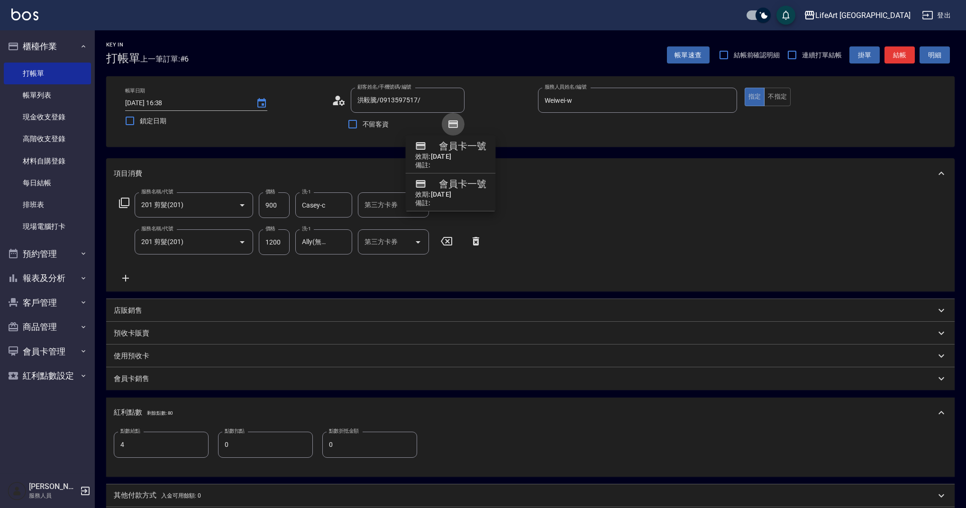
click at [455, 126] on icon "button" at bounding box center [453, 124] width 8 height 6
click at [490, 119] on div "顧客姓名/手機號碼/編號 洪毅騰/0913597517/ 顧客姓名/手機號碼/編號 不留客資" at bounding box center [431, 112] width 199 height 48
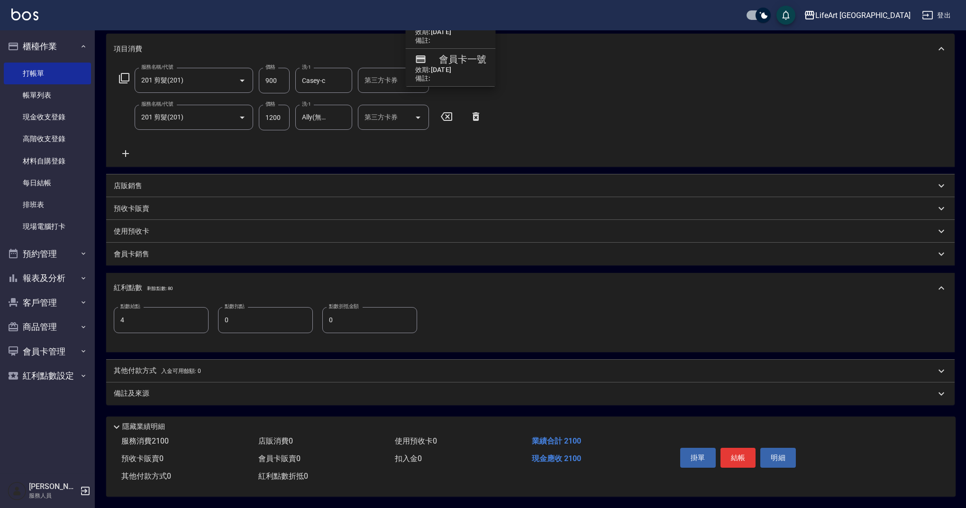
click at [185, 392] on div "備註及來源" at bounding box center [525, 393] width 822 height 10
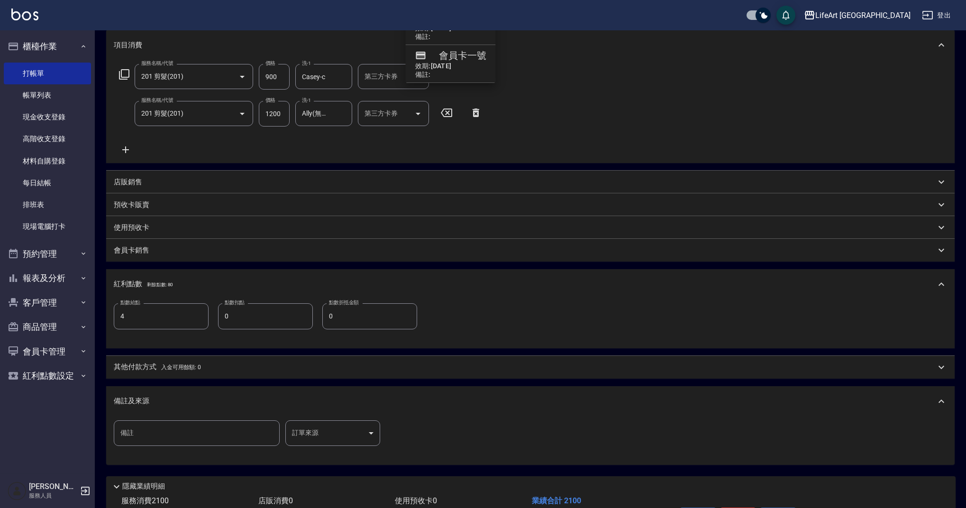
click at [338, 432] on body "LifeArt 蘆洲 登出 櫃檯作業 打帳單 帳單列表 現金收支登錄 高階收支登錄 材料自購登錄 每日結帳 排班表 現場電腦打卡 預約管理 預約管理 單日預約…" at bounding box center [483, 220] width 966 height 696
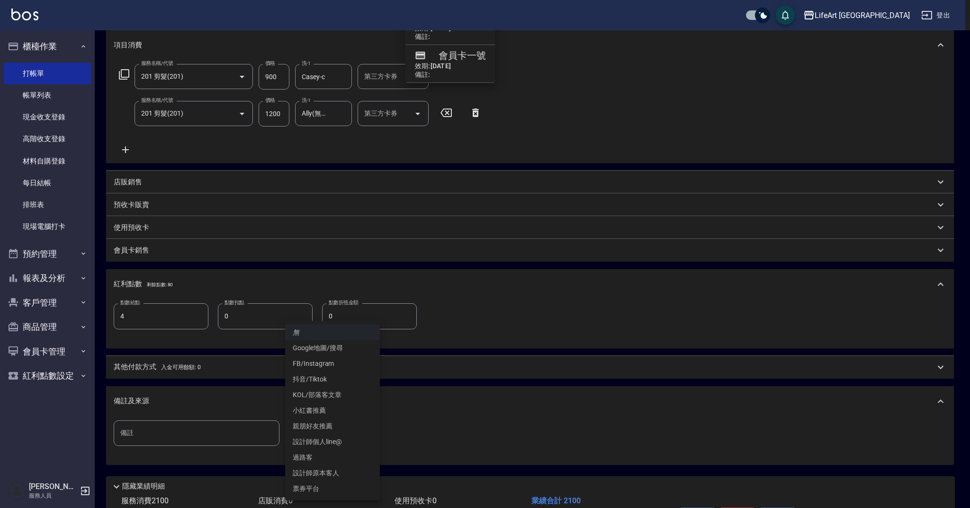
click at [327, 473] on li "設計師原本客人" at bounding box center [332, 473] width 95 height 16
type input "設計師原本客人"
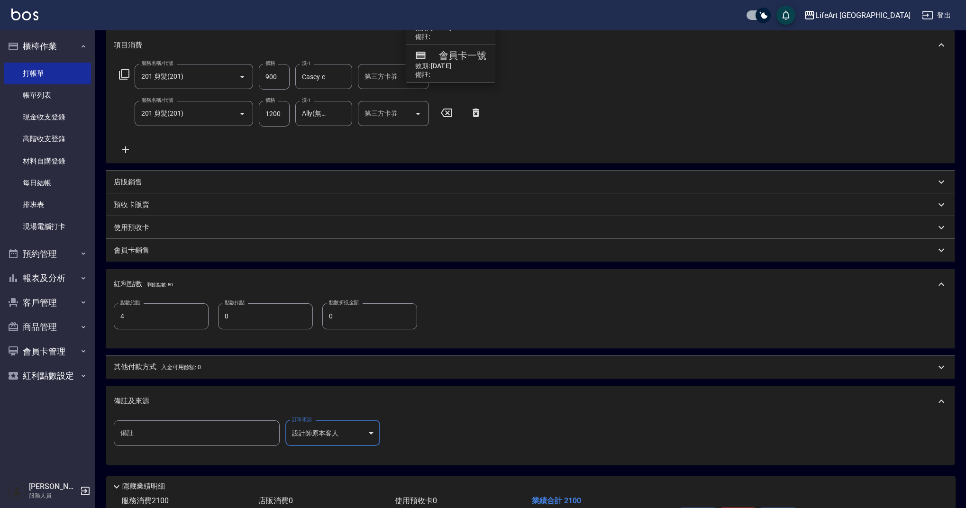
scroll to position [192, 0]
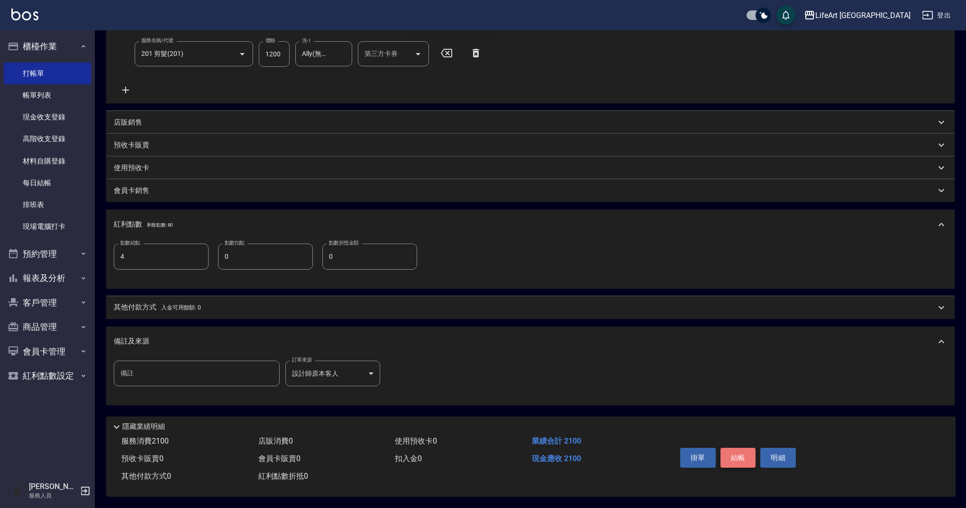
click at [736, 453] on button "結帳" at bounding box center [738, 458] width 36 height 20
